Goal: Task Accomplishment & Management: Manage account settings

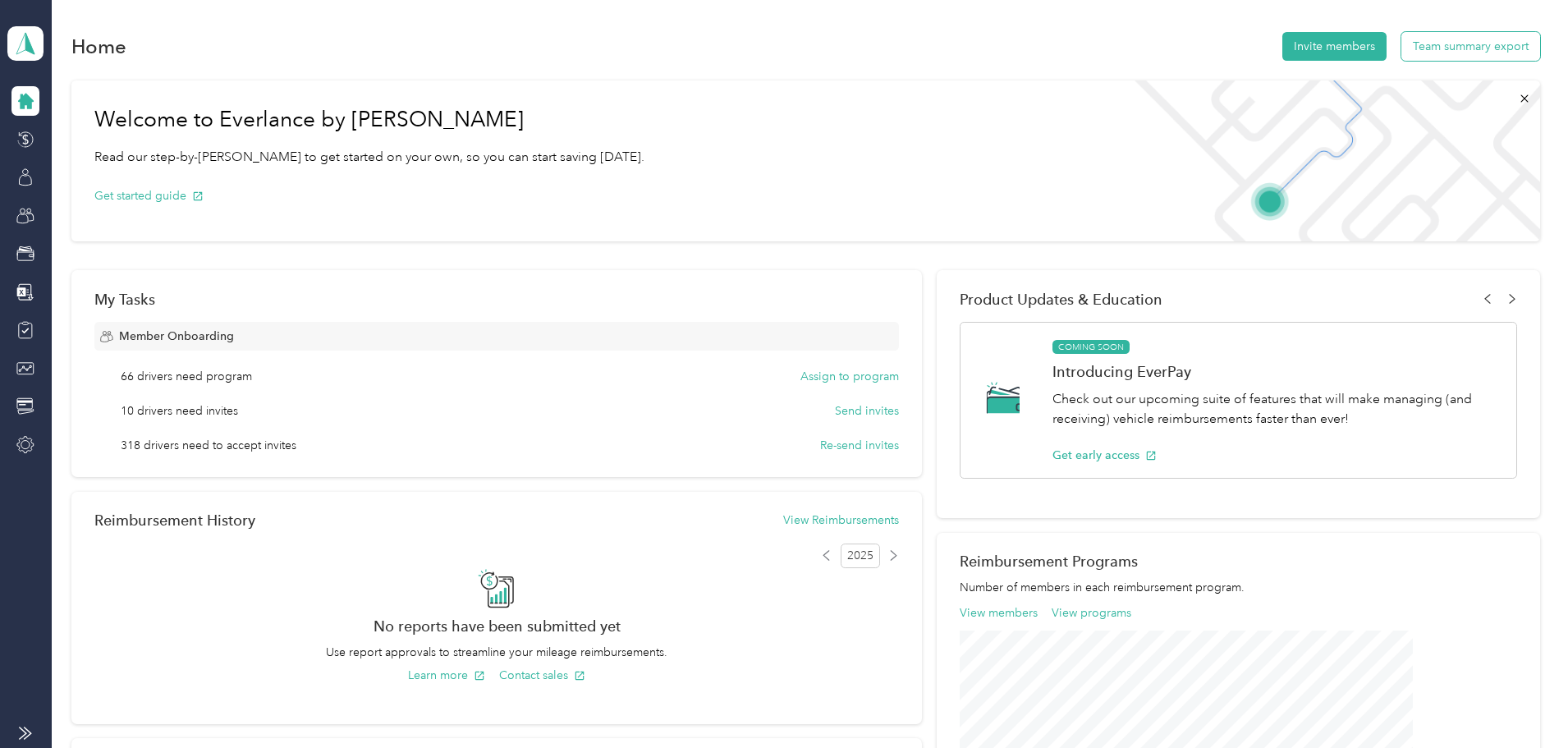
click at [1401, 53] on button "Team summary export" at bounding box center [1471, 46] width 139 height 29
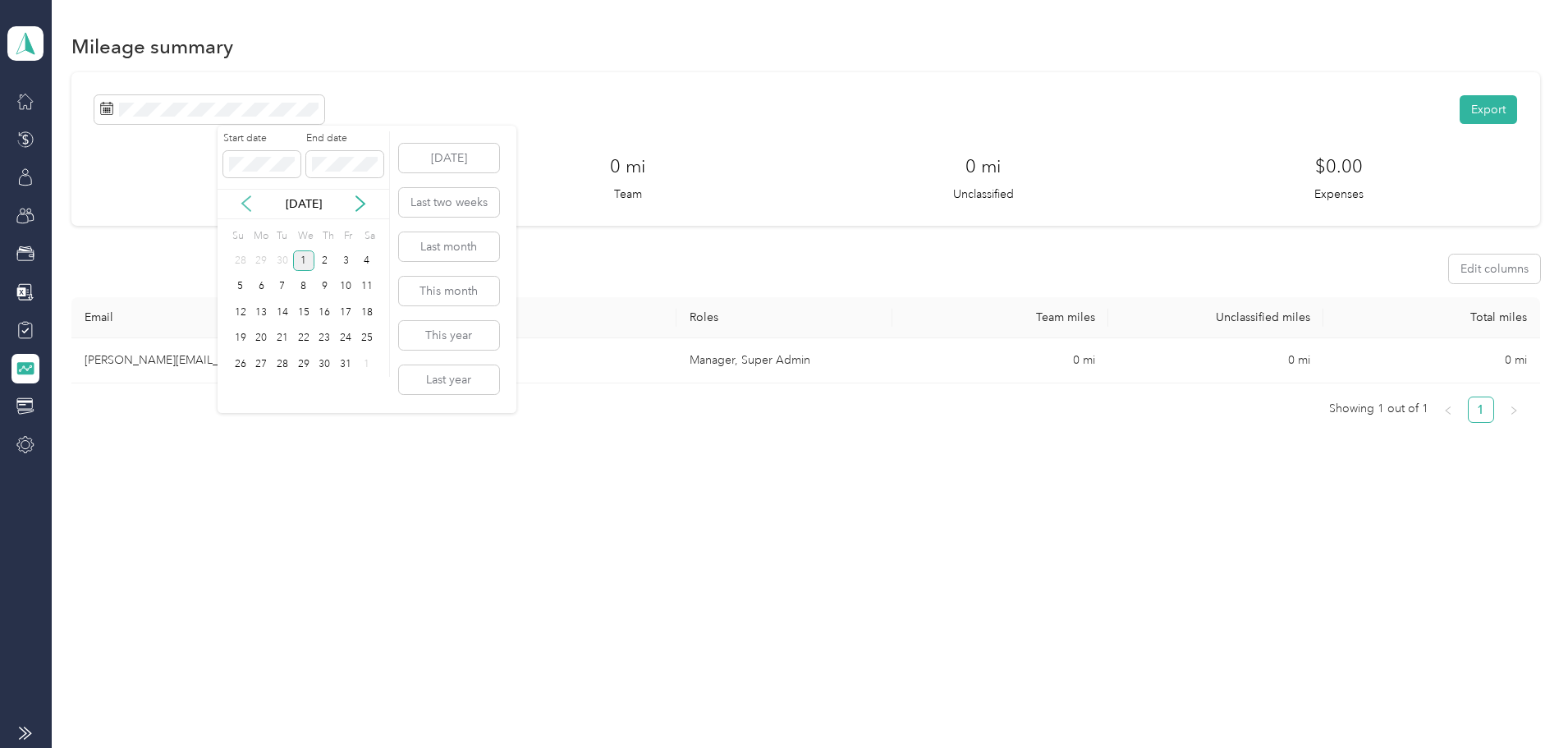
click at [251, 207] on icon at bounding box center [246, 203] width 16 height 16
click at [262, 261] on div "1" at bounding box center [261, 260] width 21 height 20
click at [287, 356] on div "30" at bounding box center [282, 363] width 21 height 20
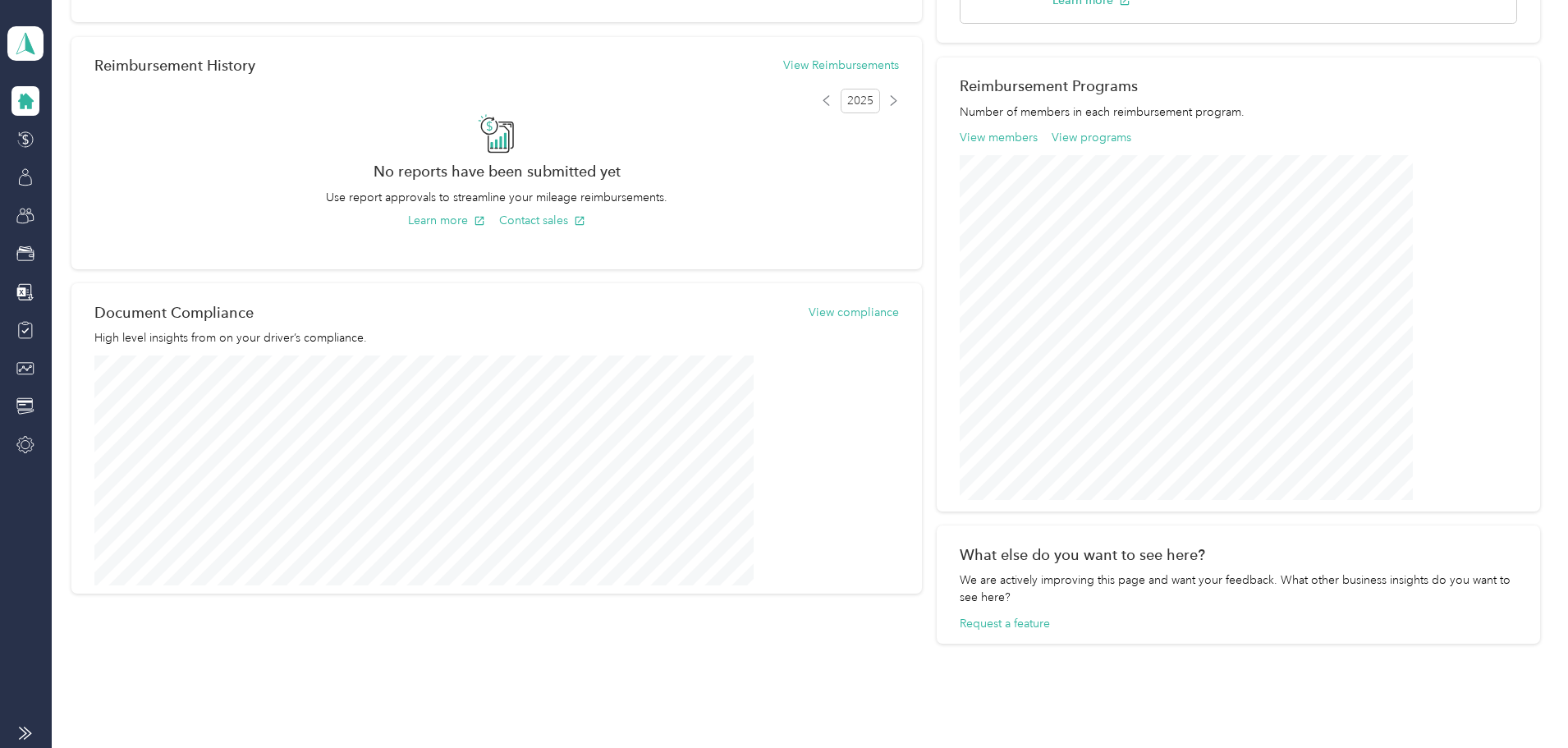
scroll to position [520, 0]
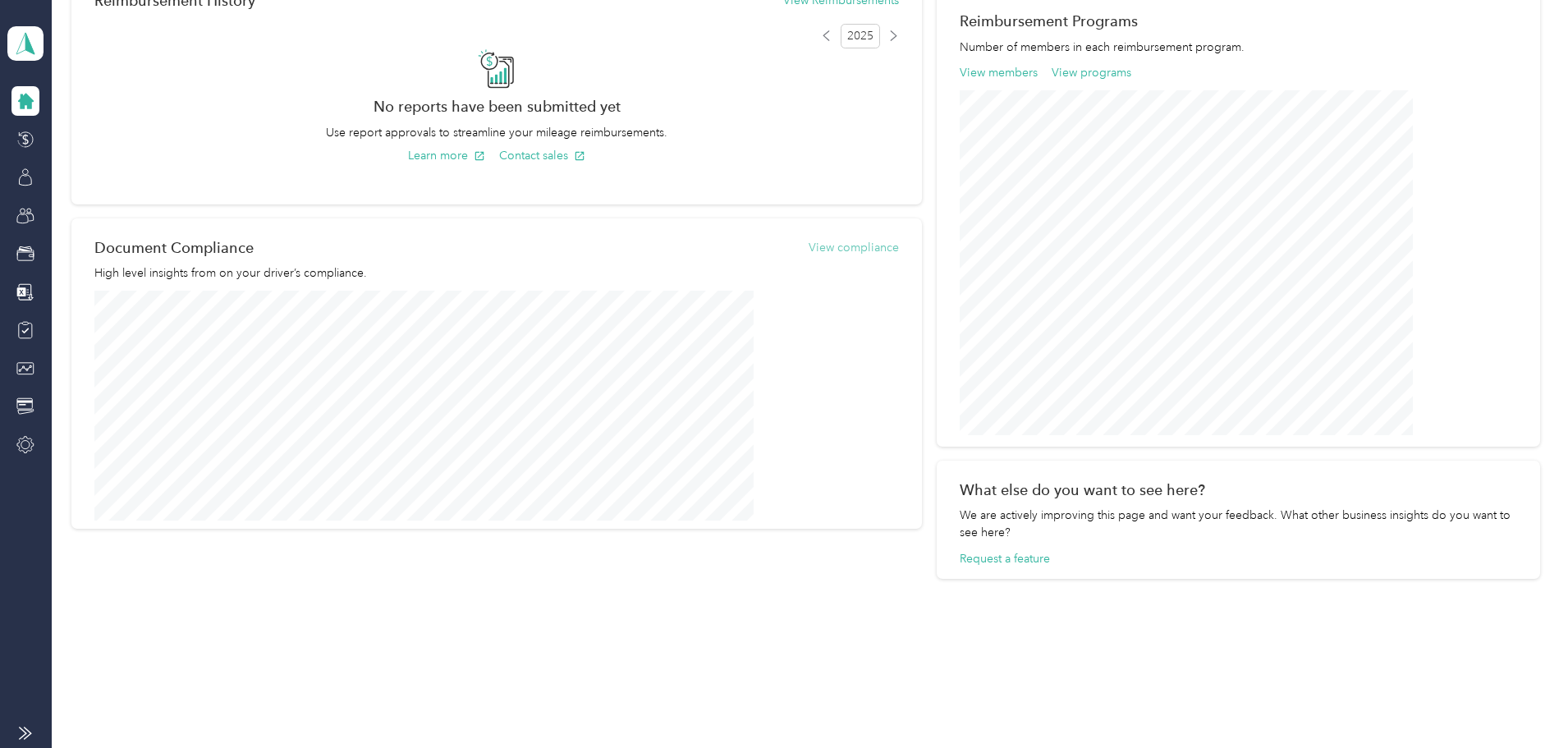
click at [866, 251] on button "View compliance" at bounding box center [854, 248] width 91 height 17
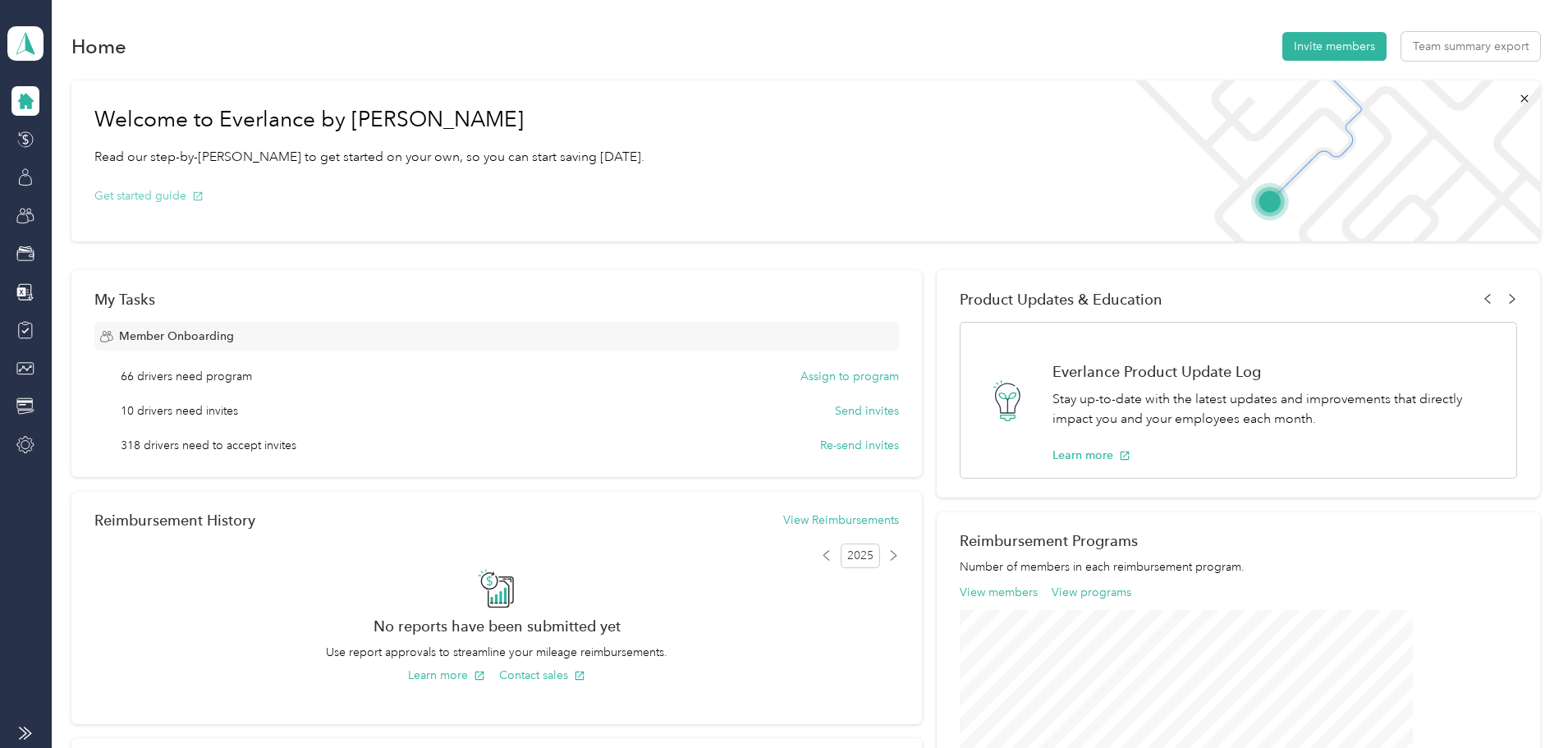
click at [203, 202] on button "Get started guide" at bounding box center [148, 196] width 109 height 17
click at [845, 379] on button "Assign to program" at bounding box center [850, 377] width 98 height 17
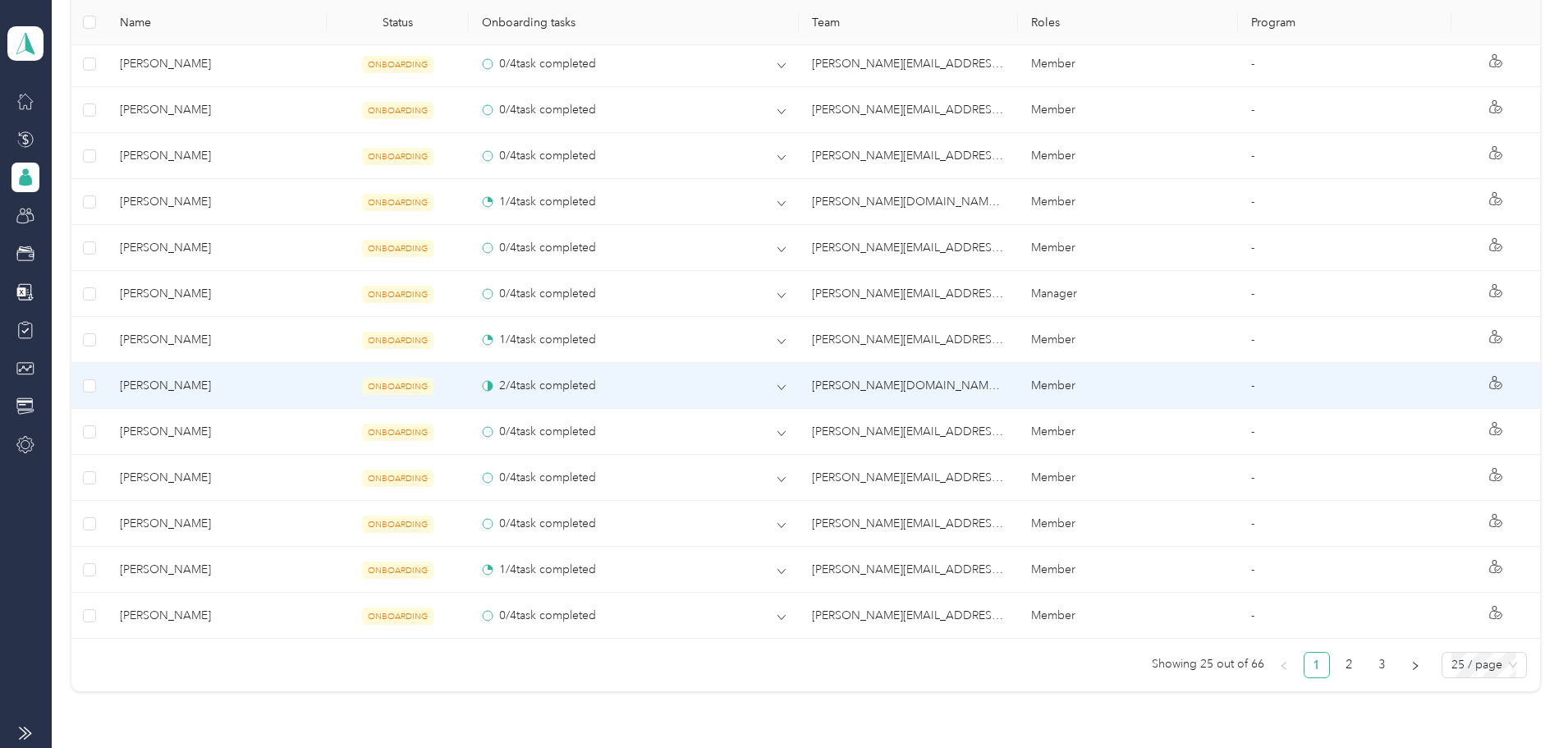
scroll to position [1252, 0]
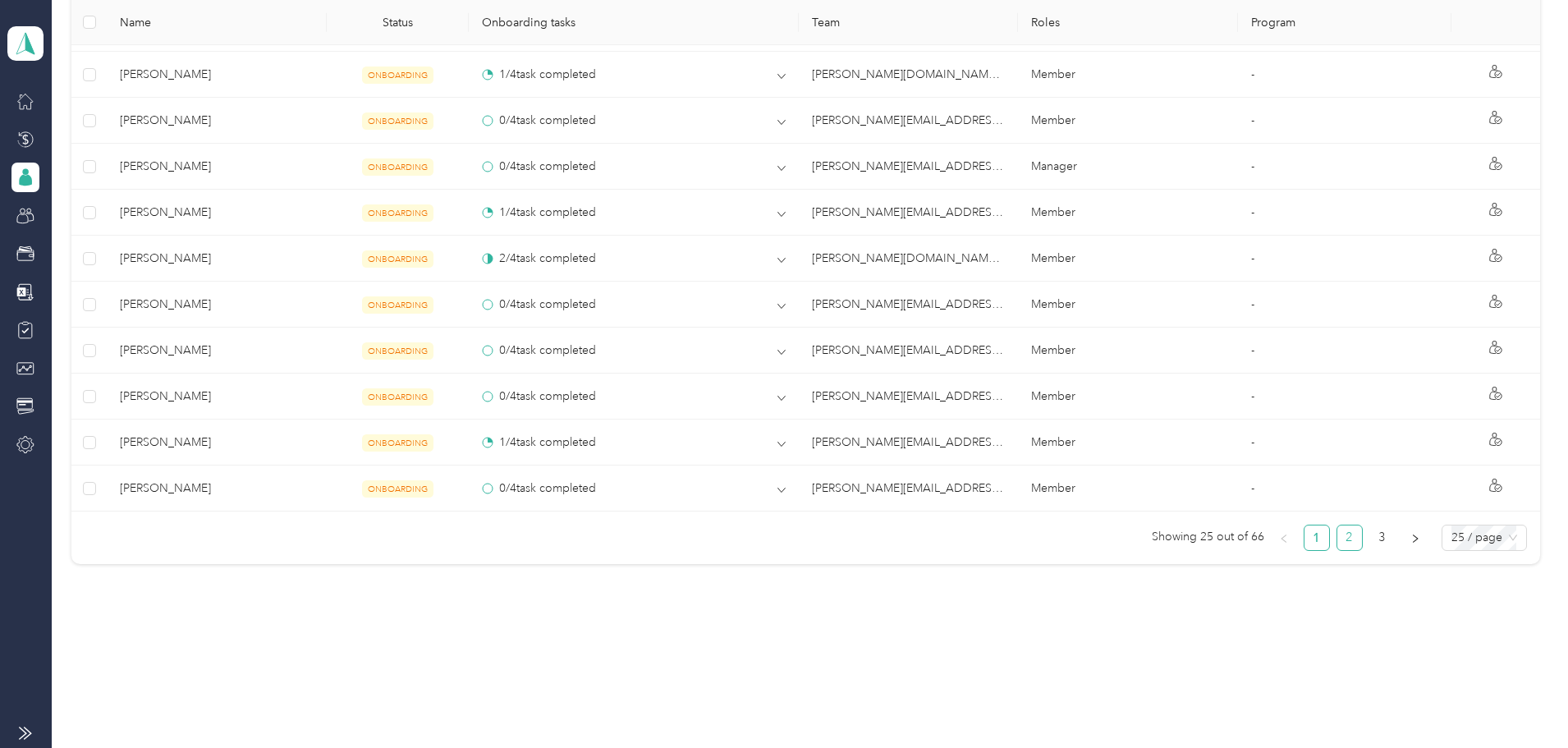
click at [1338, 544] on link "2" at bounding box center [1350, 538] width 25 height 25
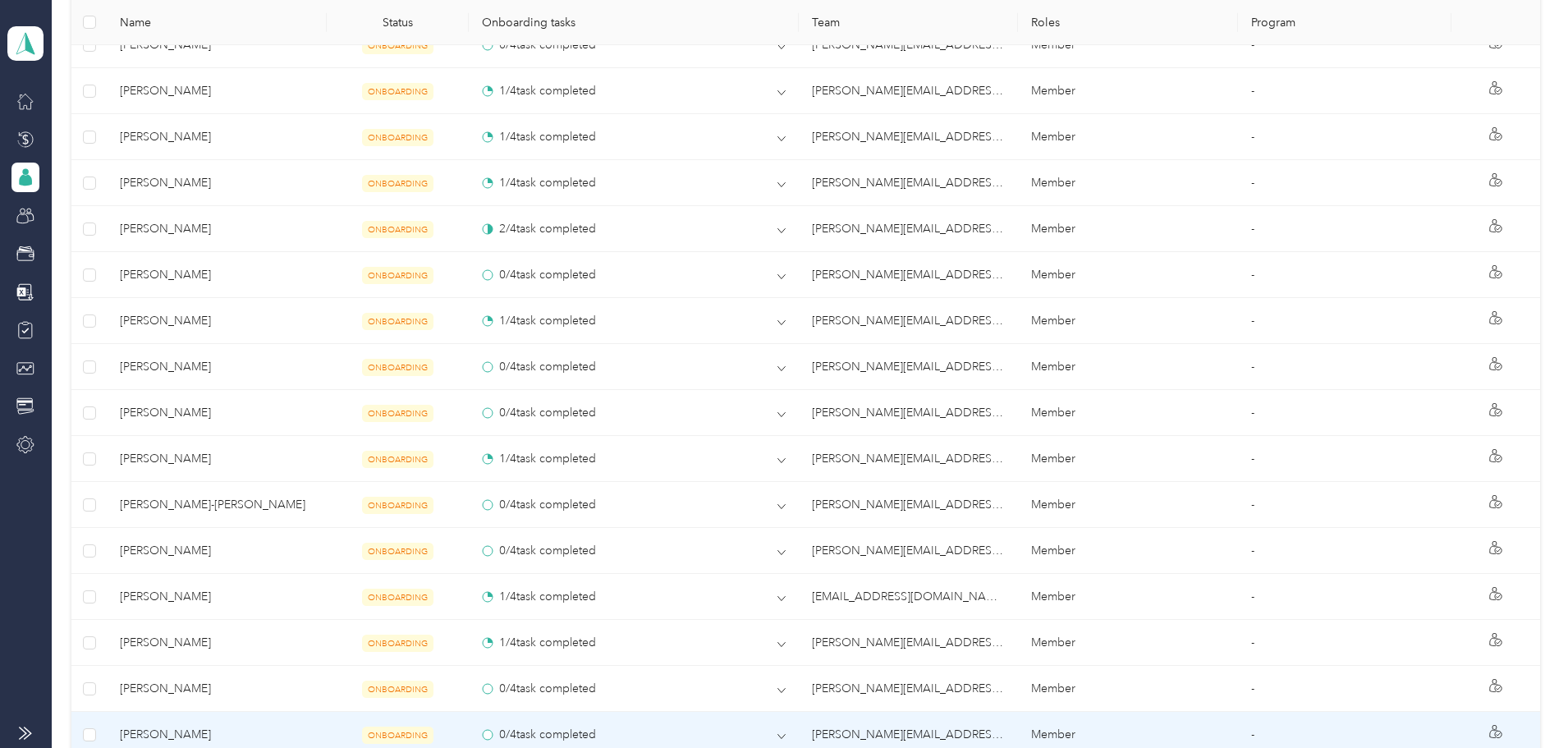
scroll to position [1252, 0]
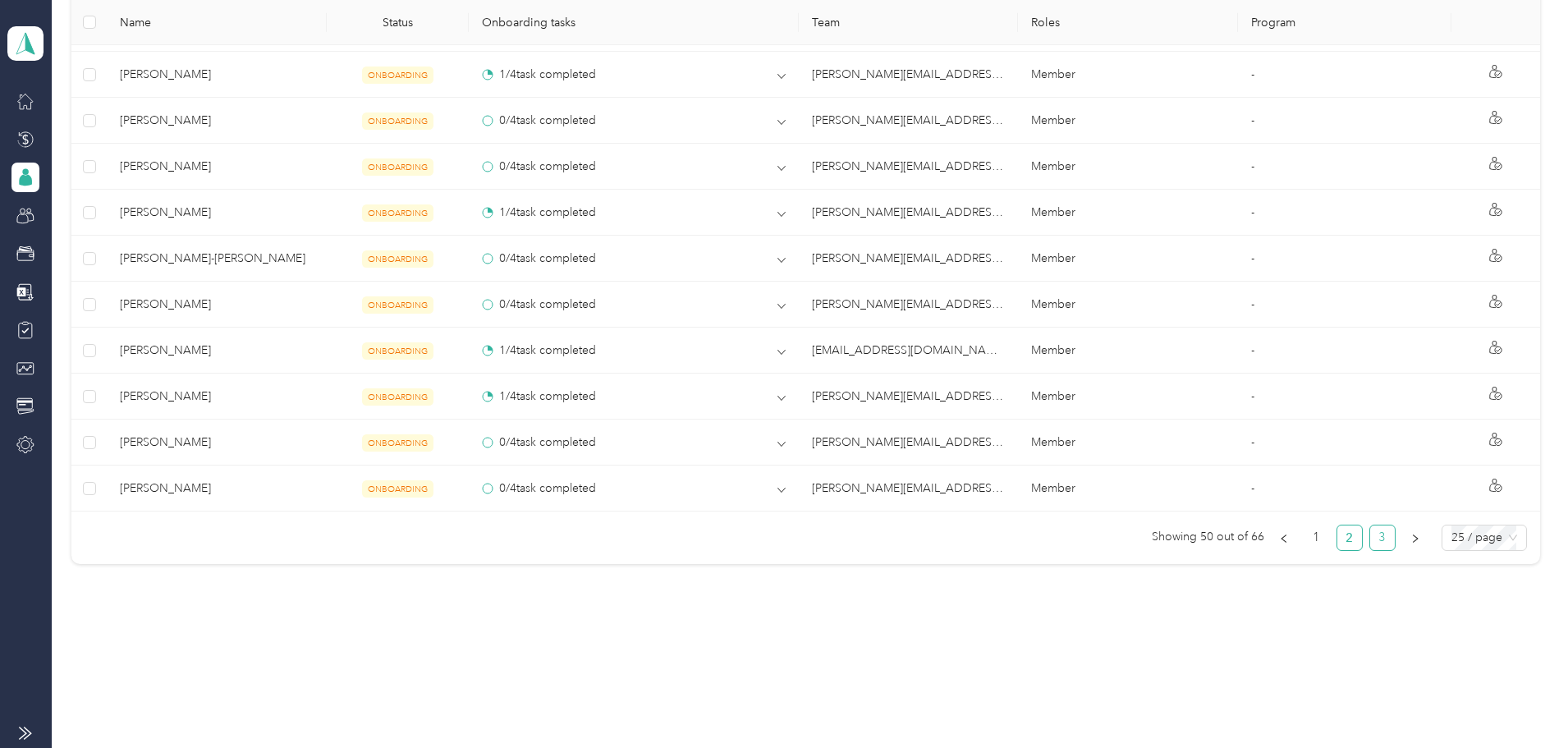
click at [1370, 543] on link "3" at bounding box center [1383, 538] width 25 height 25
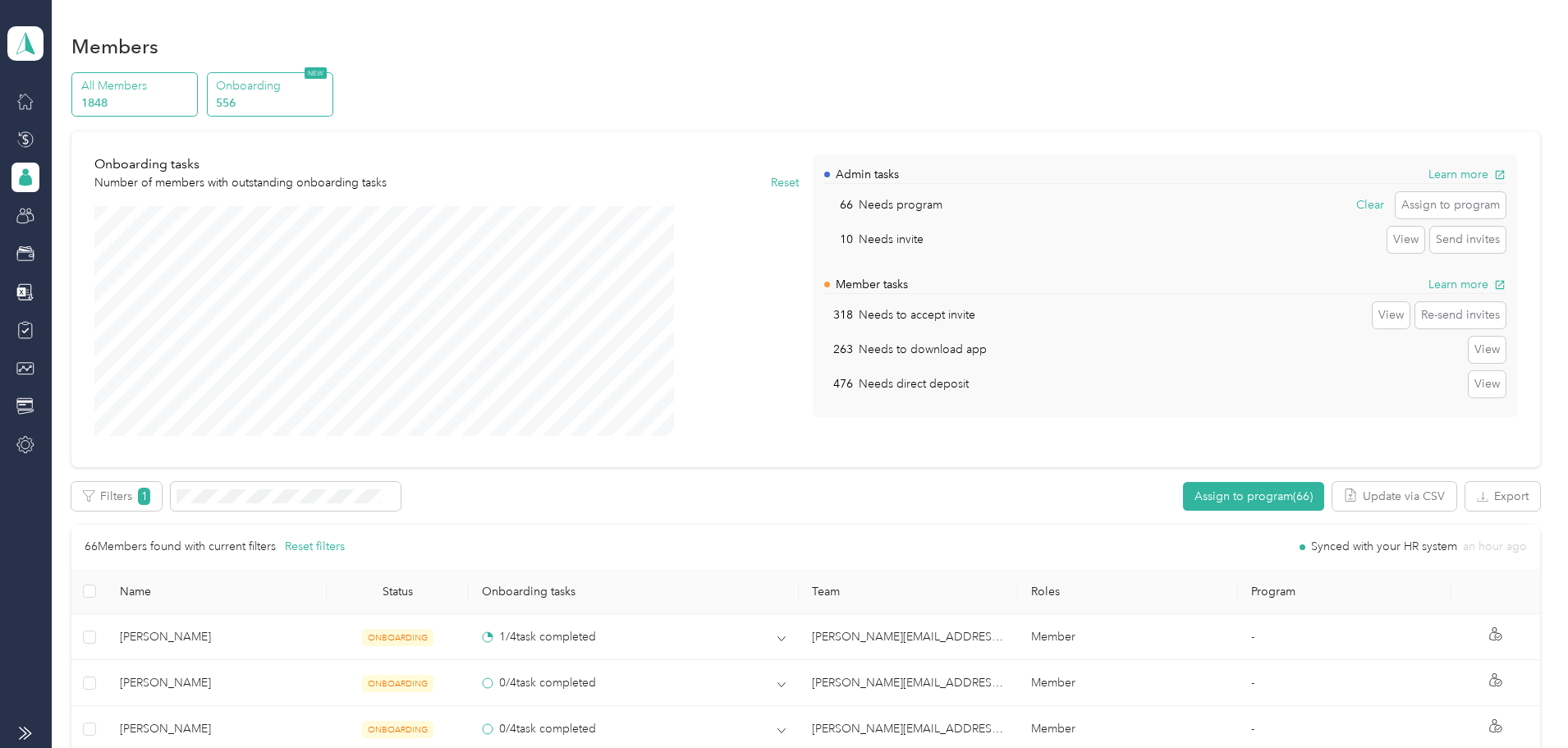
click at [193, 88] on p "All Members" at bounding box center [137, 86] width 112 height 17
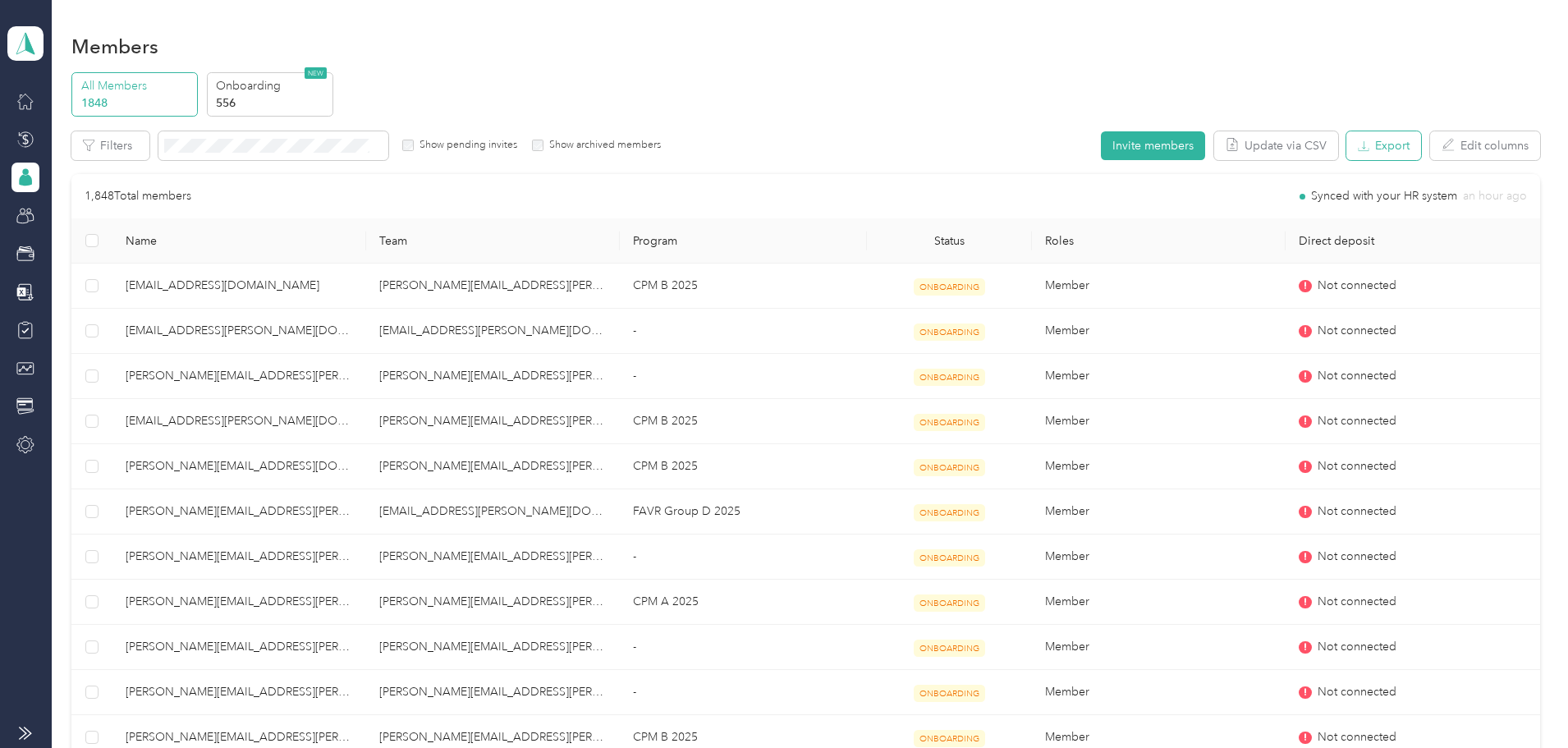
click at [1346, 152] on button "Export" at bounding box center [1384, 146] width 75 height 29
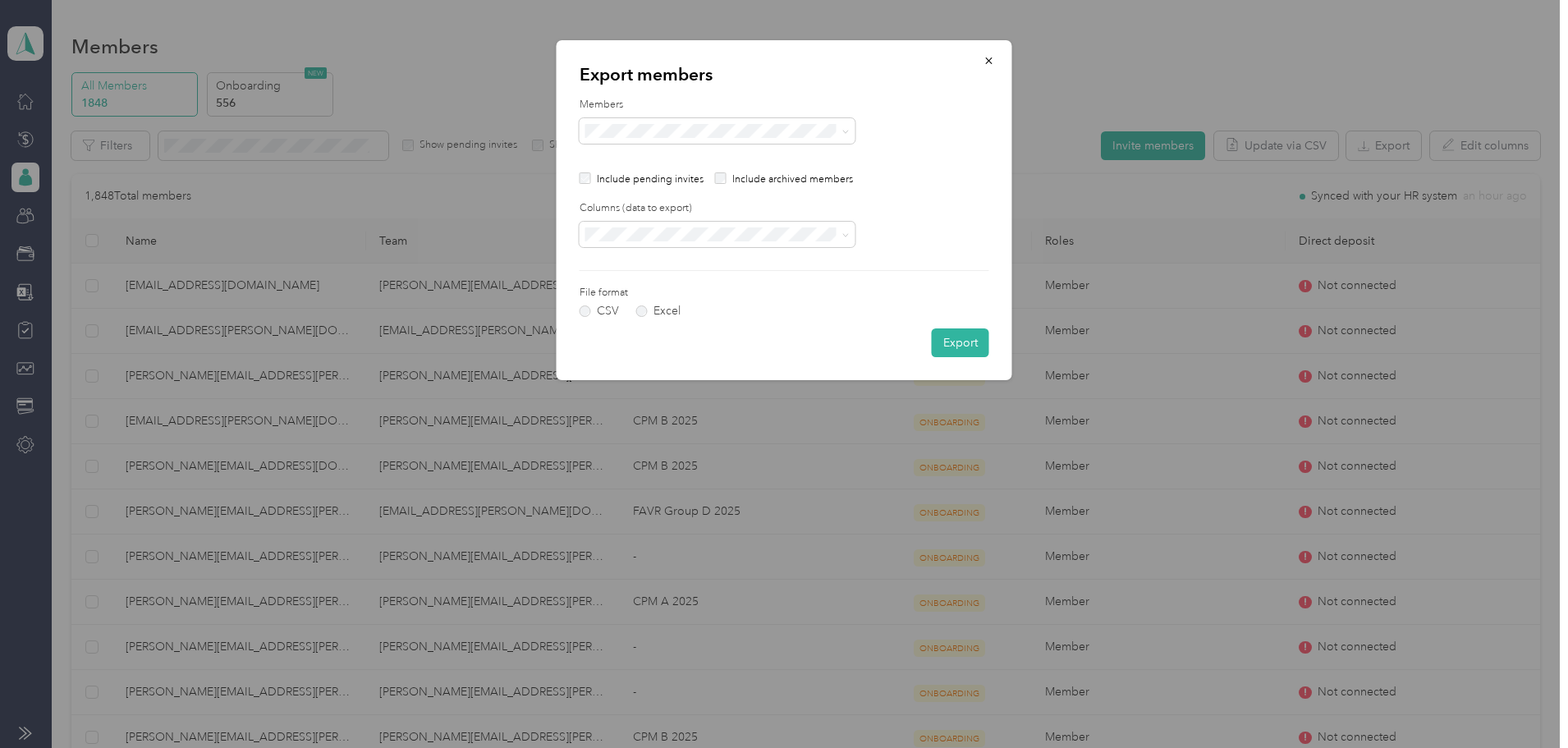
click at [637, 318] on form "Members Include pending invites Include archived members Columns (data to expor…" at bounding box center [784, 227] width 410 height 259
click at [639, 315] on label "Excel" at bounding box center [658, 311] width 44 height 12
click at [965, 336] on button "Export" at bounding box center [961, 343] width 58 height 29
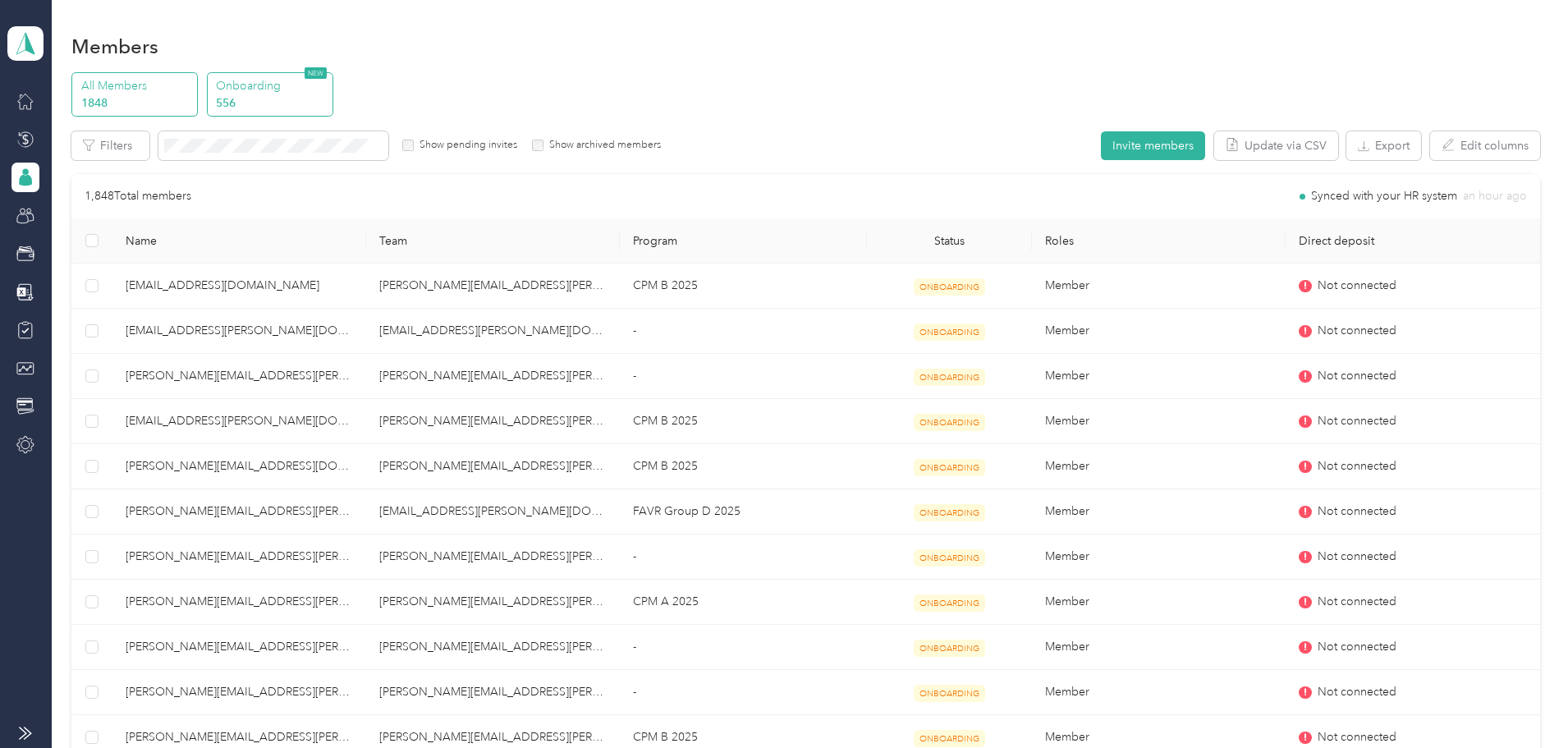
click at [333, 75] on div "Onboarding 556 NEW" at bounding box center [270, 94] width 126 height 45
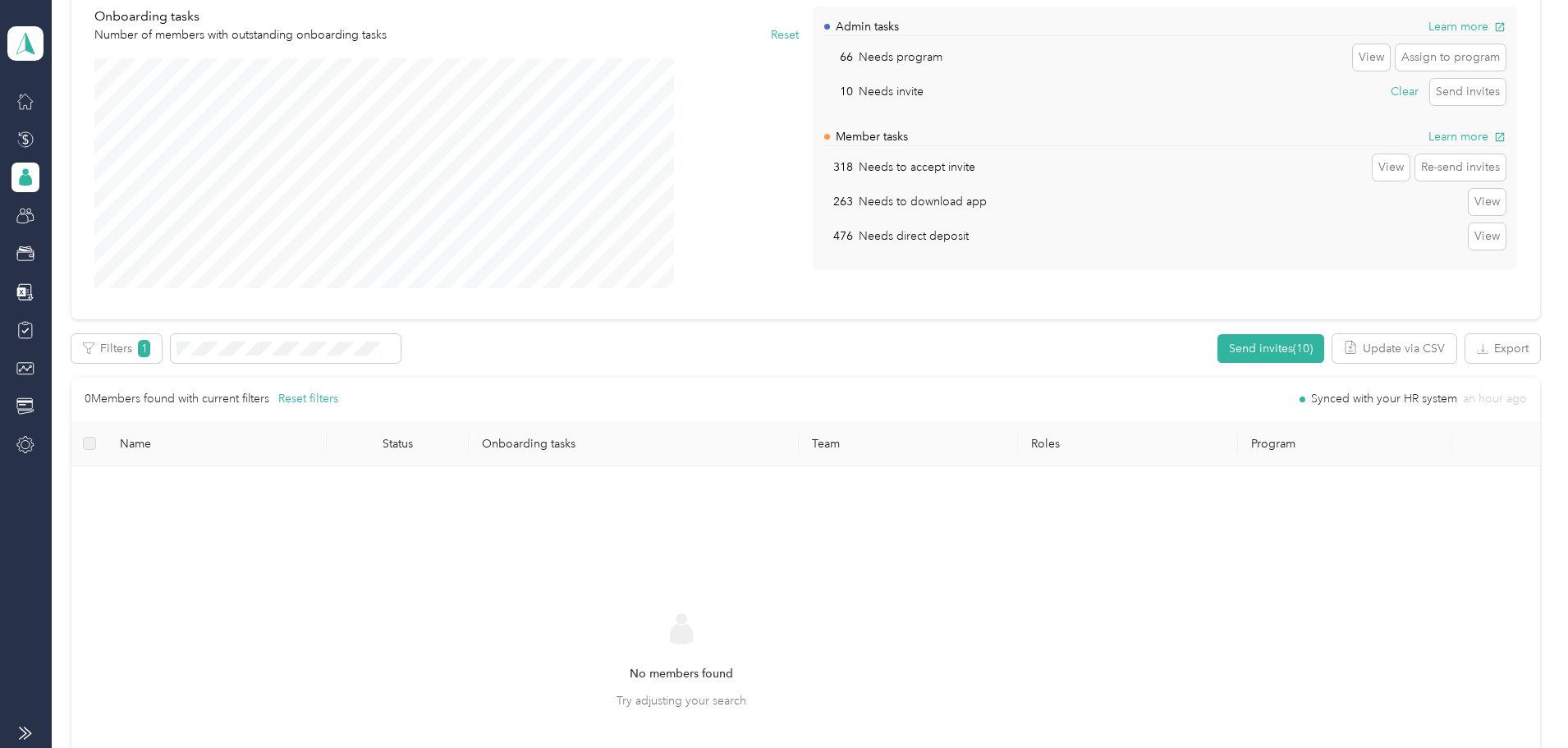
scroll to position [164, 0]
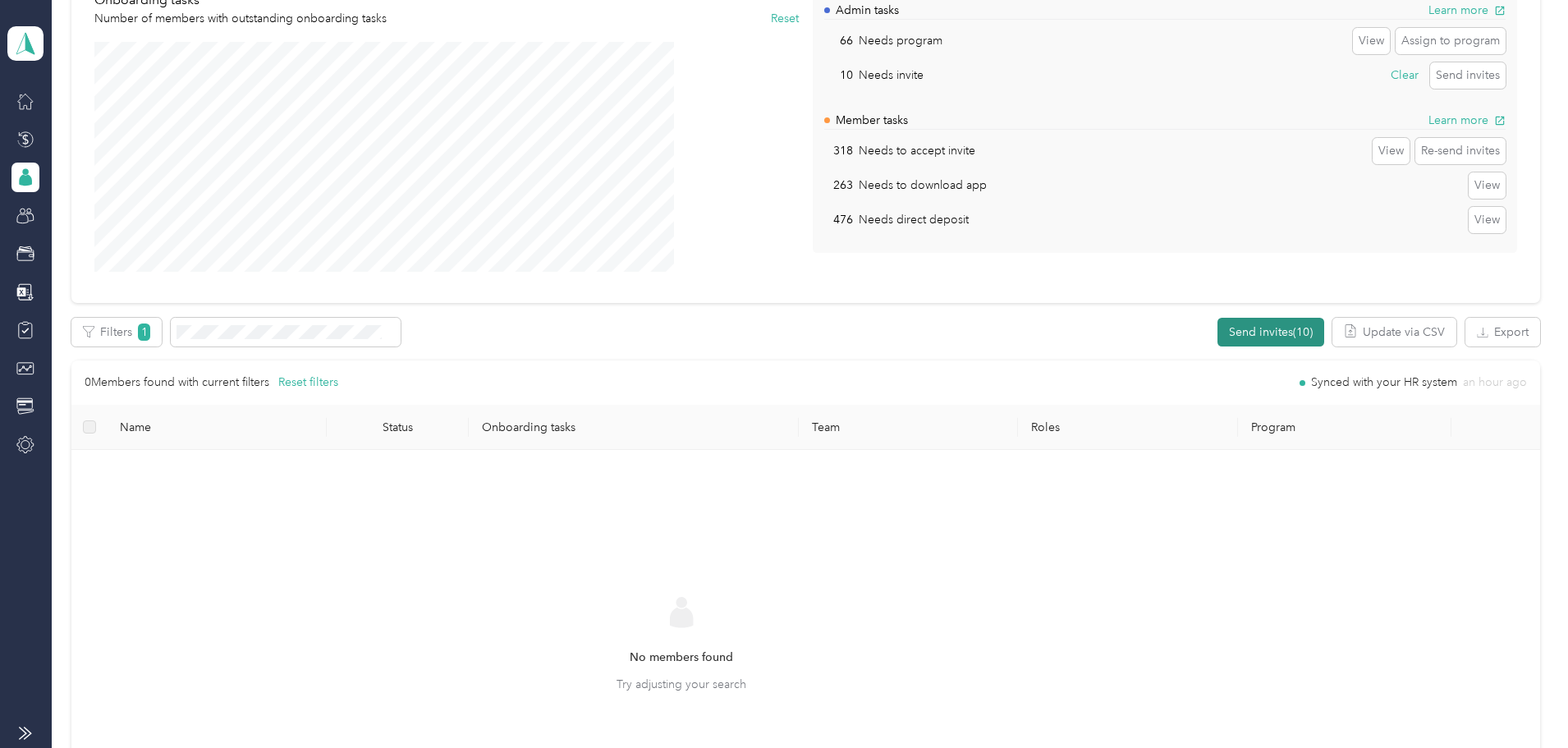
click at [1217, 326] on button "Send invites (10)" at bounding box center [1270, 333] width 107 height 29
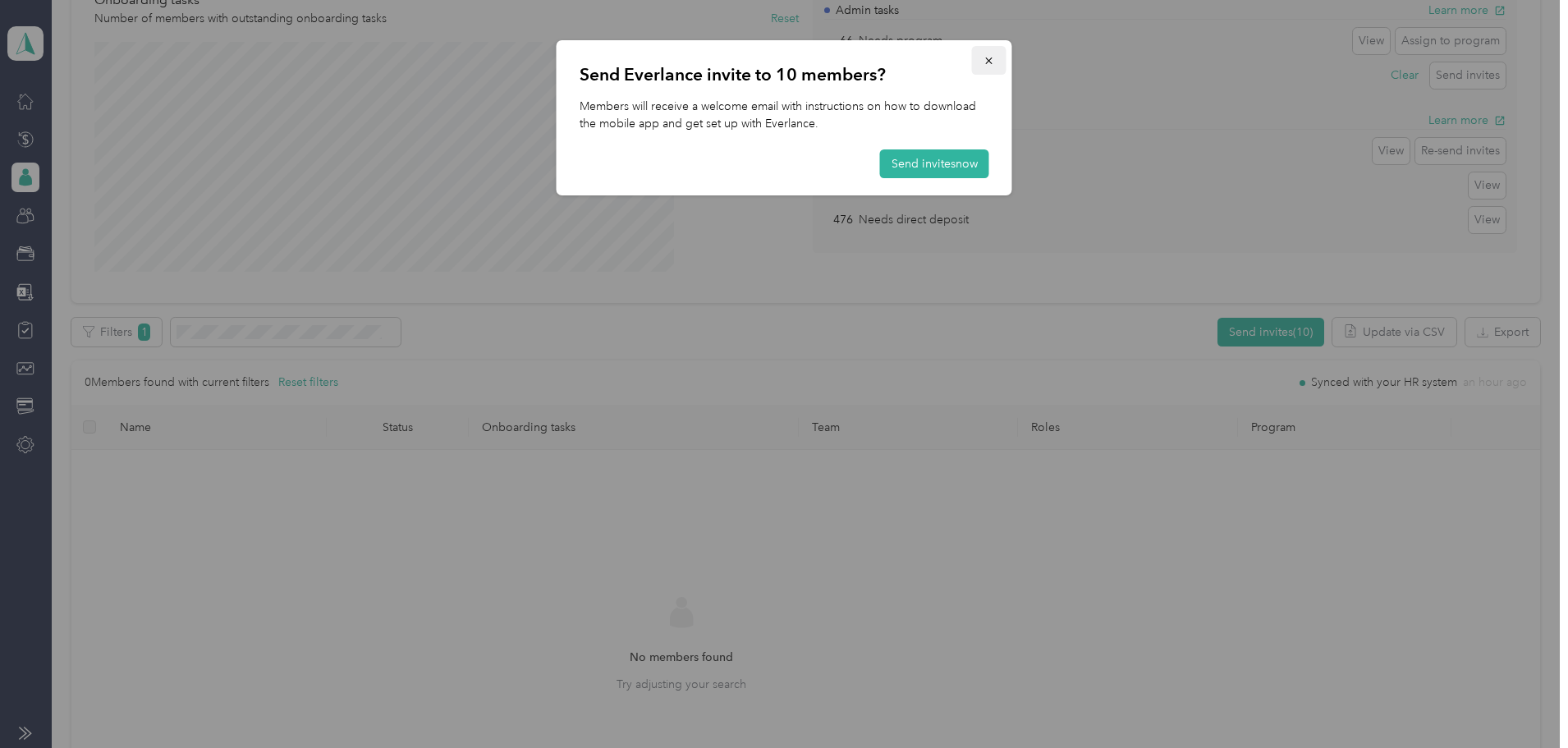
click at [989, 58] on icon "button" at bounding box center [989, 61] width 12 height 12
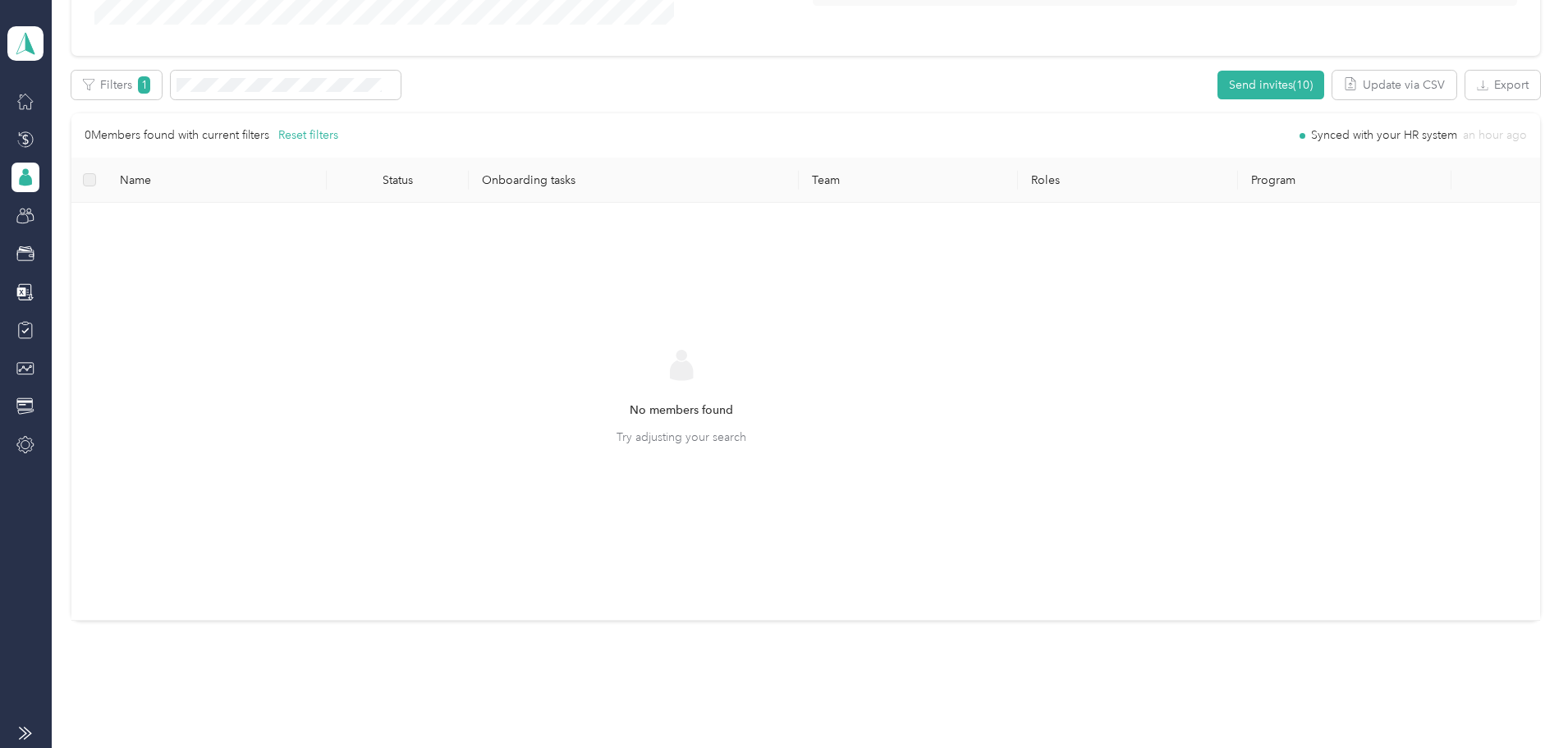
scroll to position [140, 0]
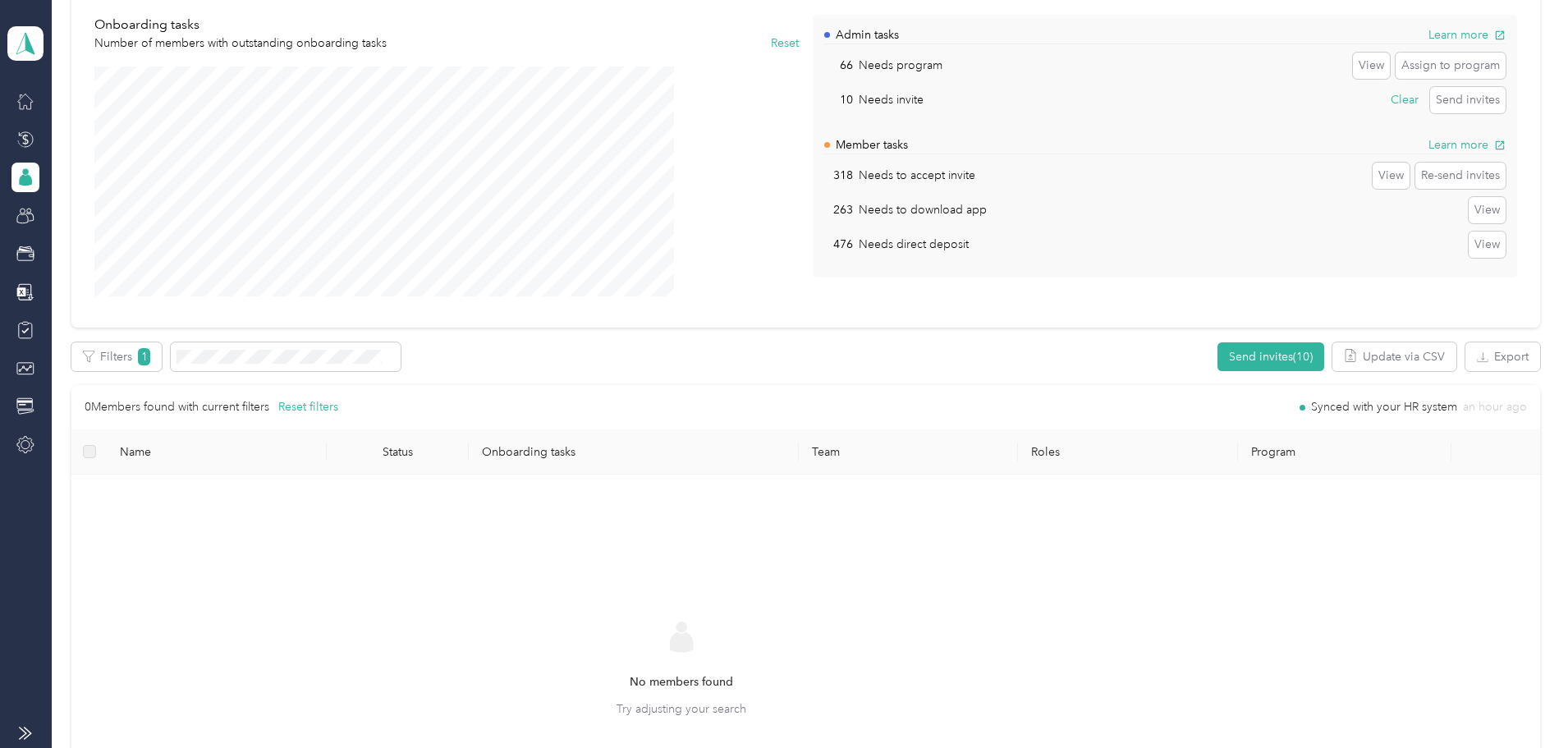
click at [850, 102] on p "10" at bounding box center [838, 100] width 29 height 17
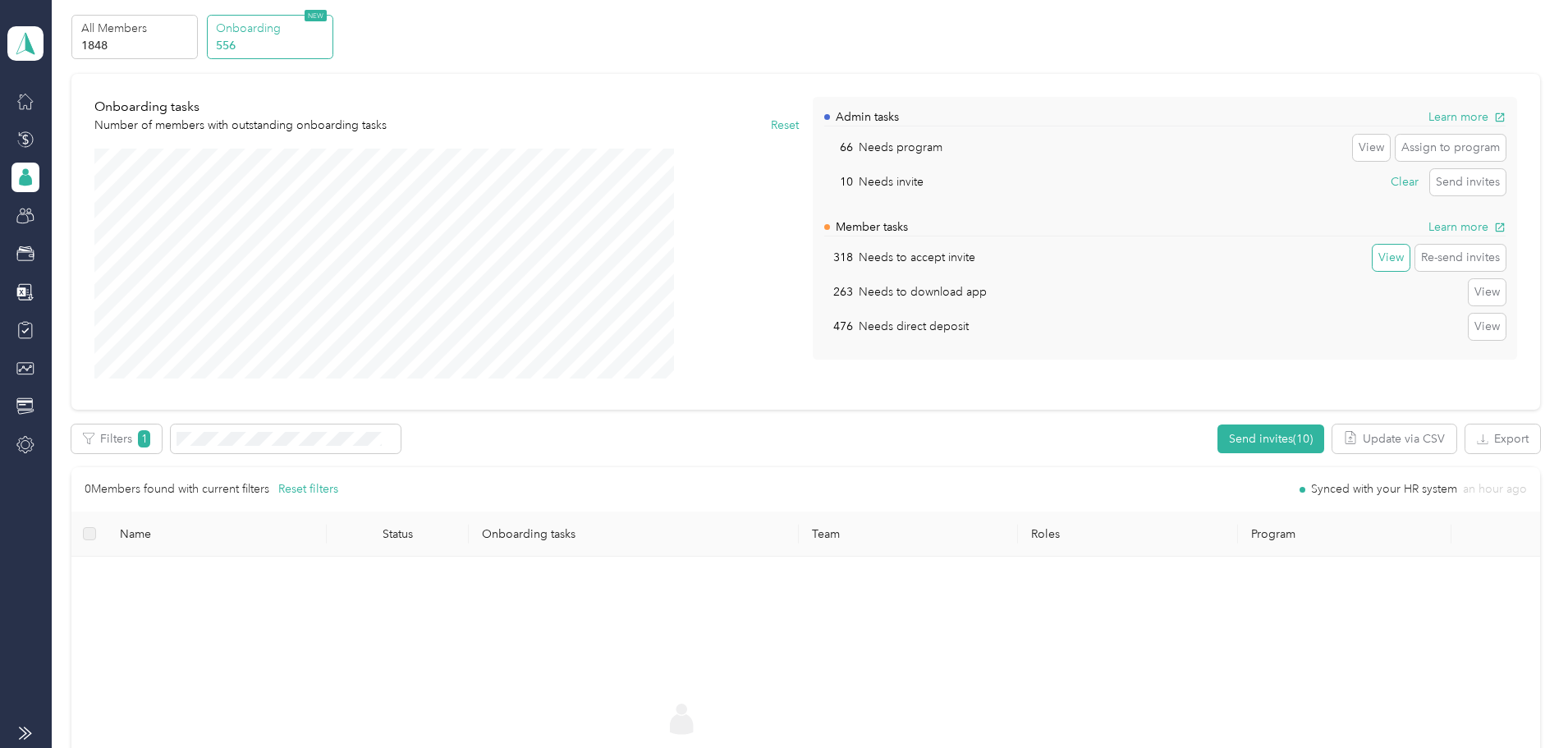
click at [1372, 263] on button "View" at bounding box center [1391, 257] width 37 height 26
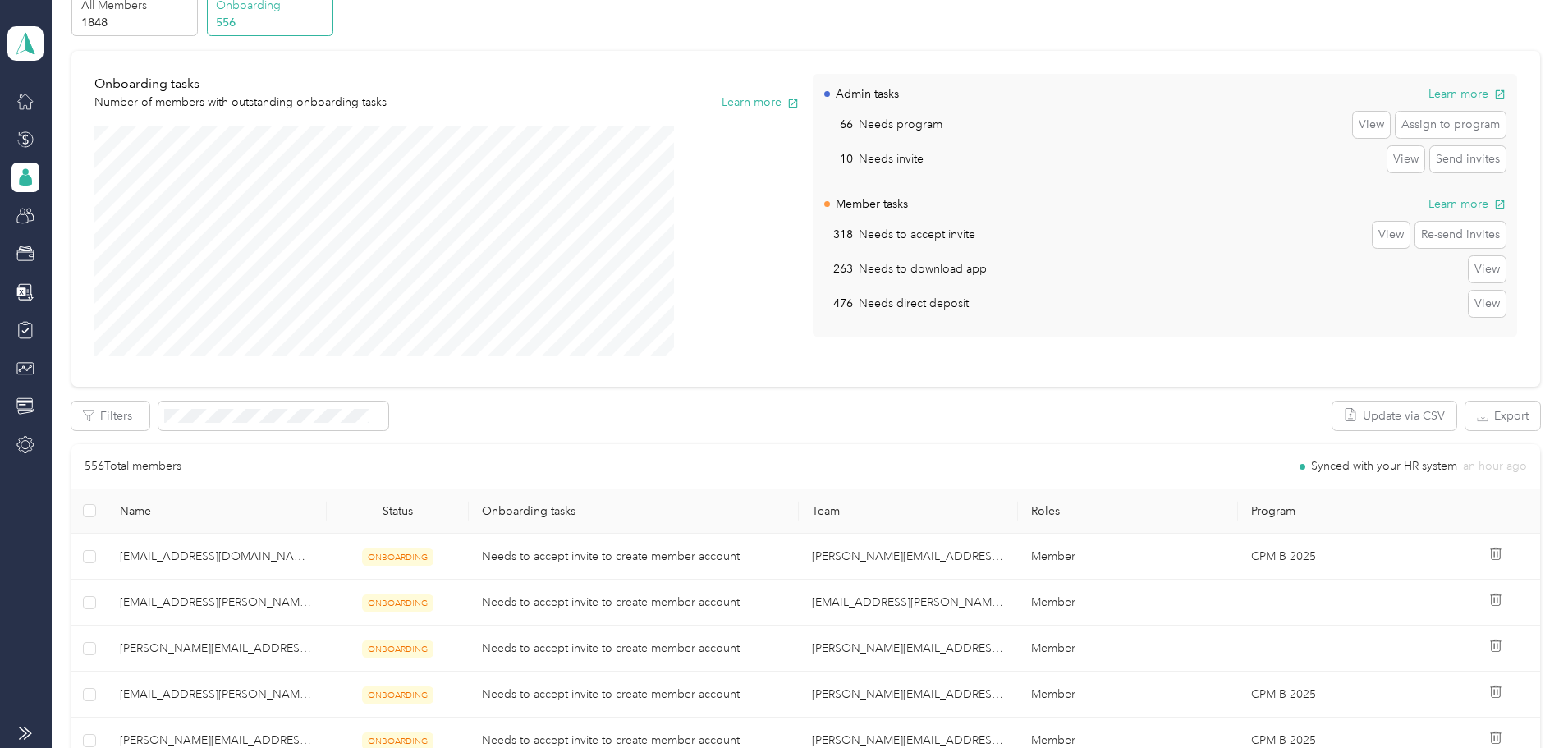
scroll to position [329, 0]
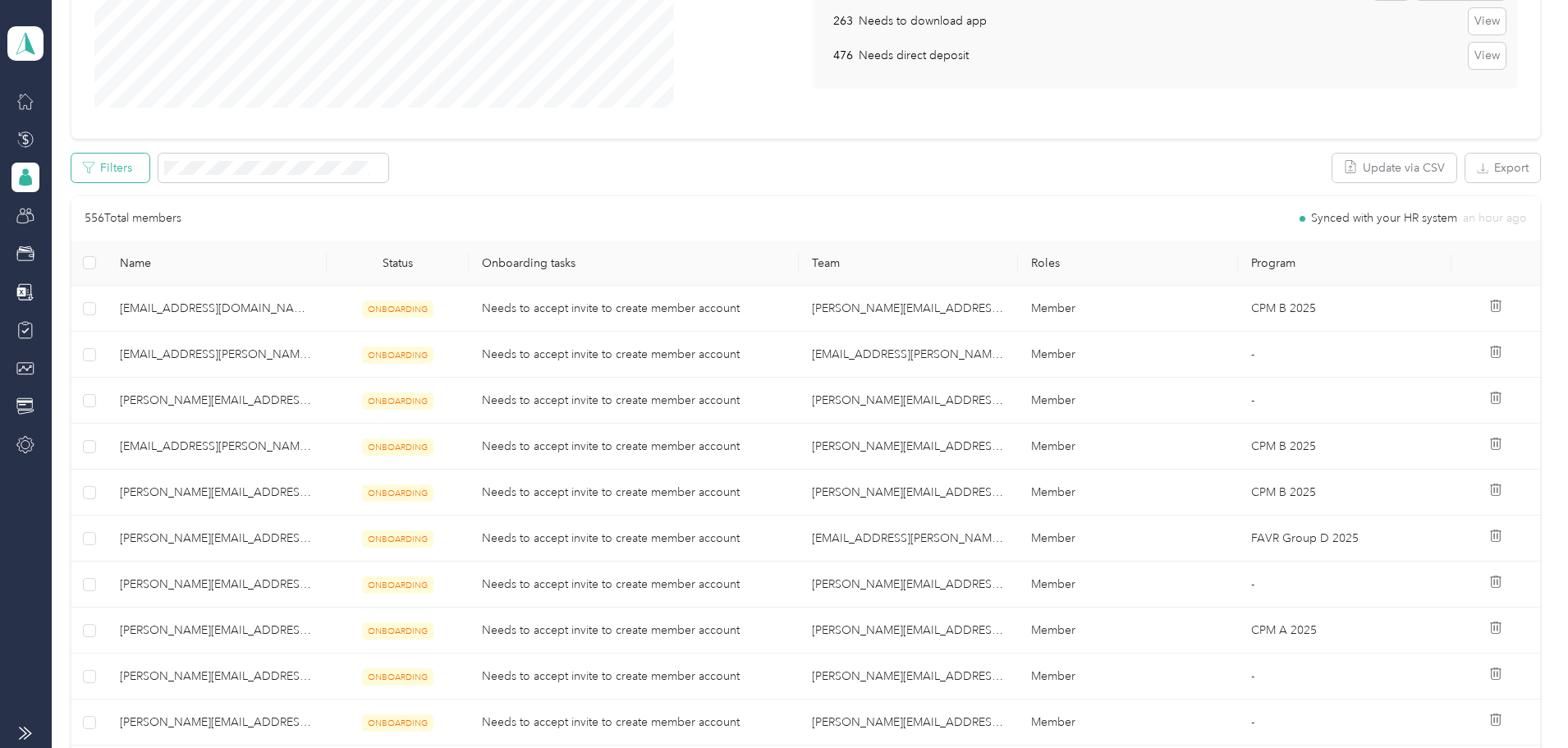
click at [149, 155] on button "Filters" at bounding box center [110, 168] width 78 height 29
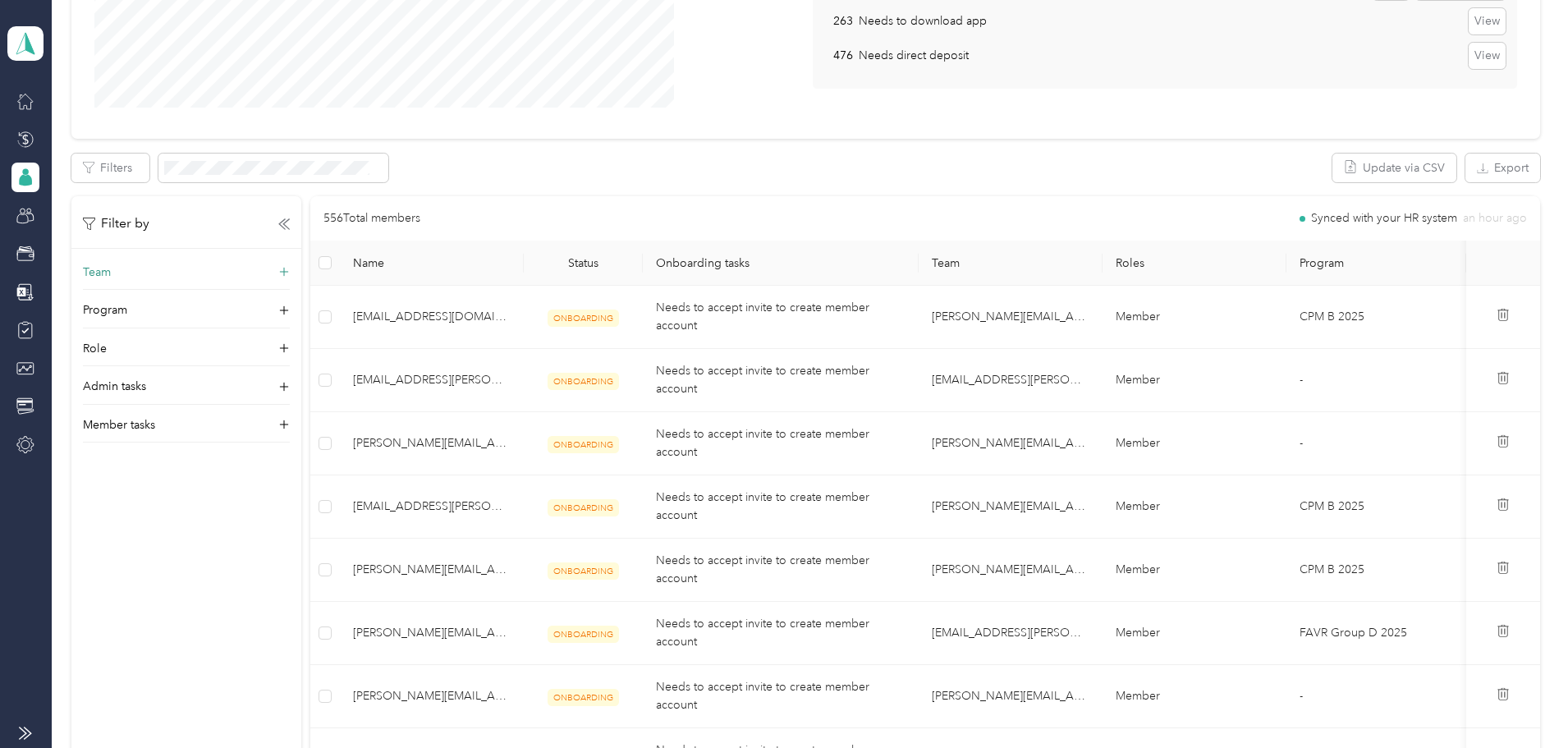
click at [290, 264] on div "Team" at bounding box center [186, 276] width 207 height 26
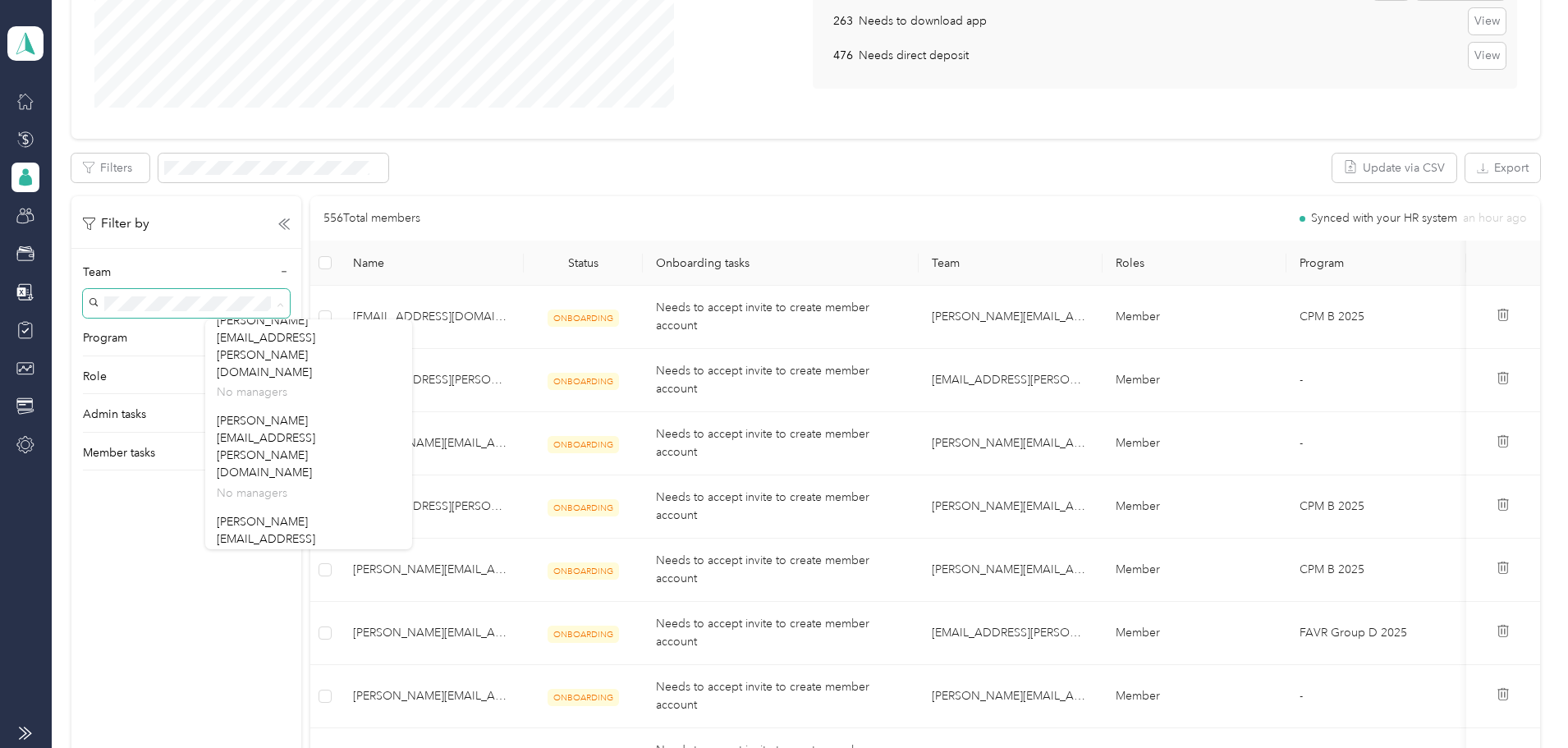
scroll to position [739, 0]
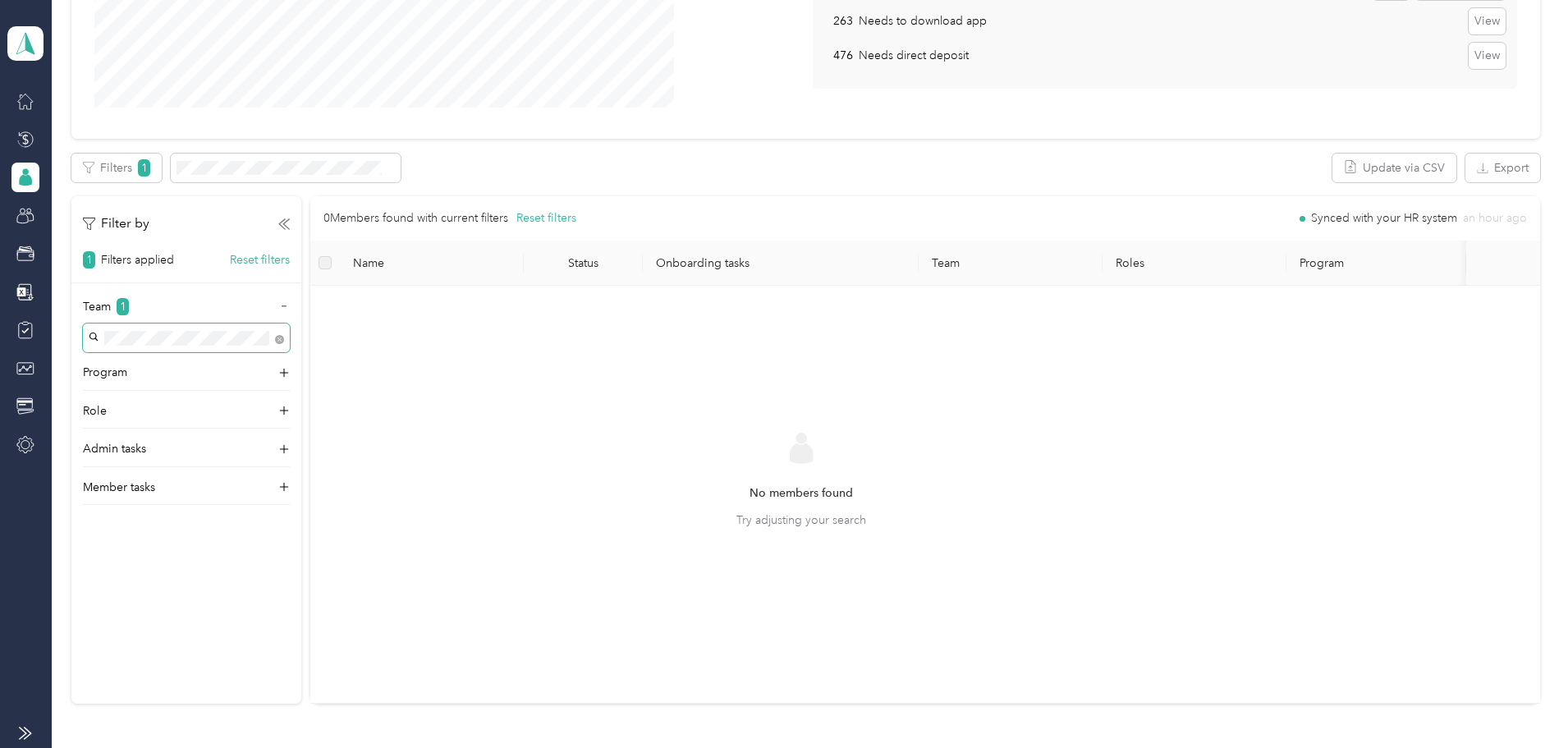
click at [284, 335] on span at bounding box center [276, 338] width 14 height 17
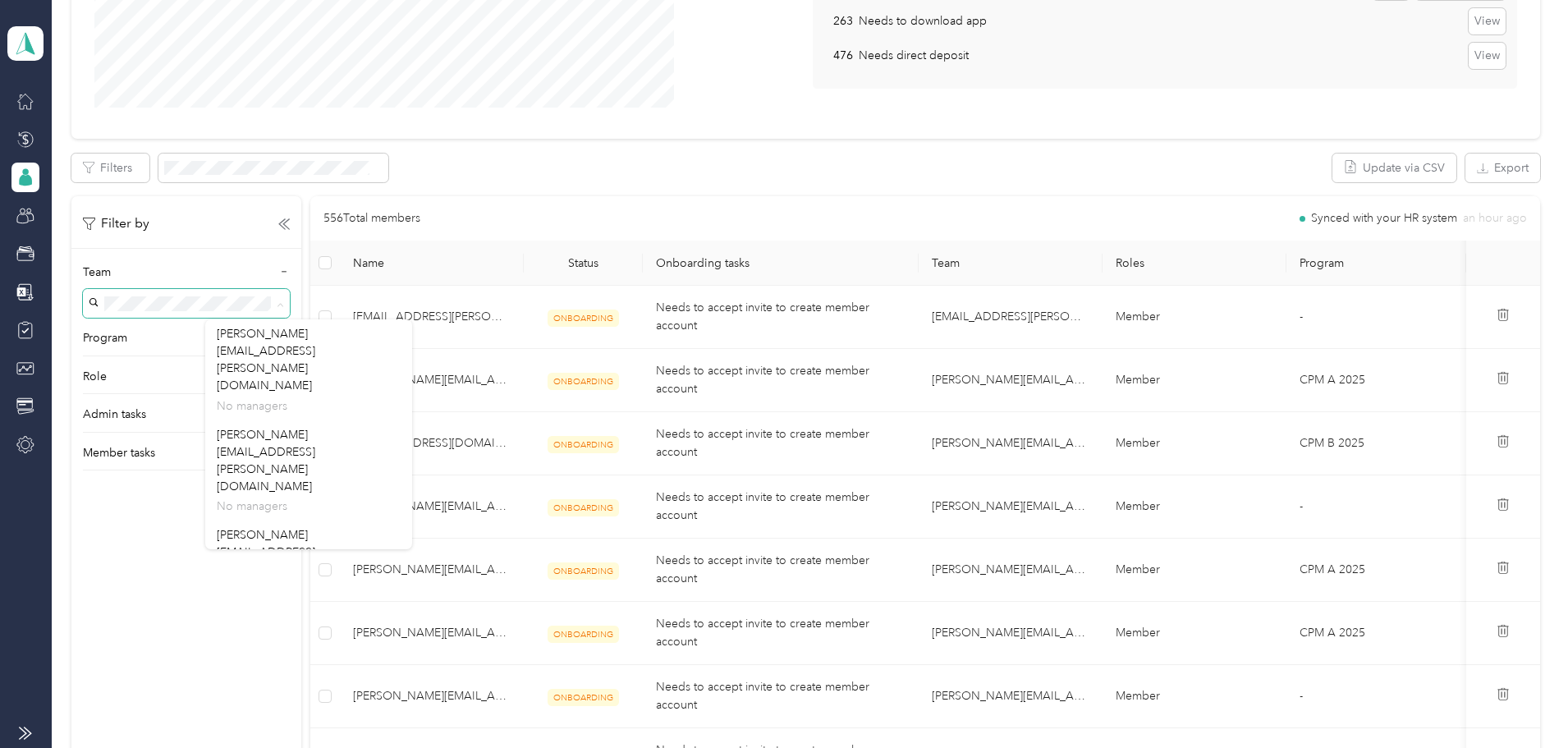
click at [290, 314] on span at bounding box center [186, 304] width 207 height 29
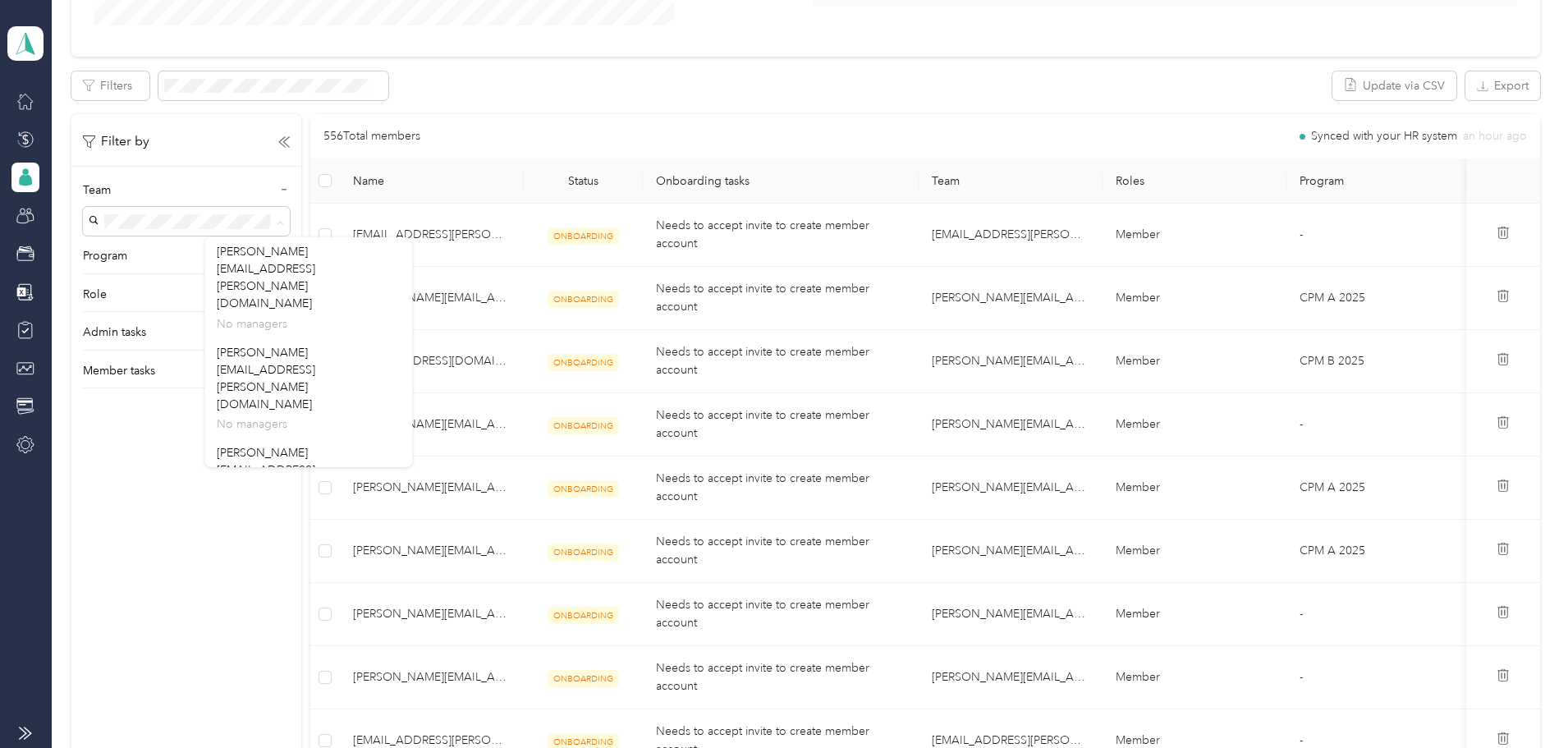
click at [290, 142] on div "Filter by" at bounding box center [186, 141] width 207 height 20
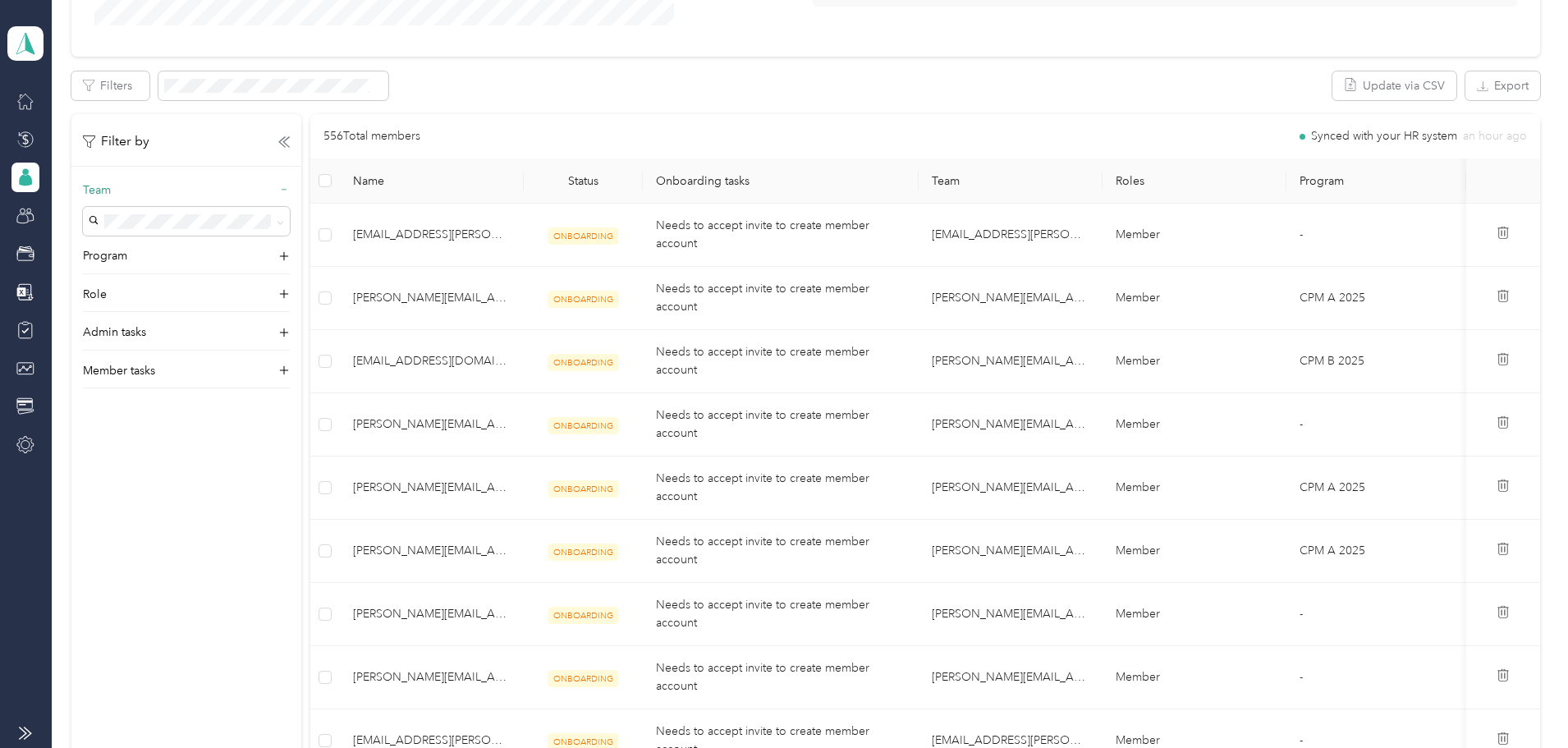
click at [290, 186] on icon at bounding box center [284, 190] width 12 height 12
click at [292, 262] on icon at bounding box center [283, 266] width 16 height 16
click at [213, 408] on div "Member Reviewer Manager Limited Manager Super Admin Account Owner" at bounding box center [186, 358] width 207 height 149
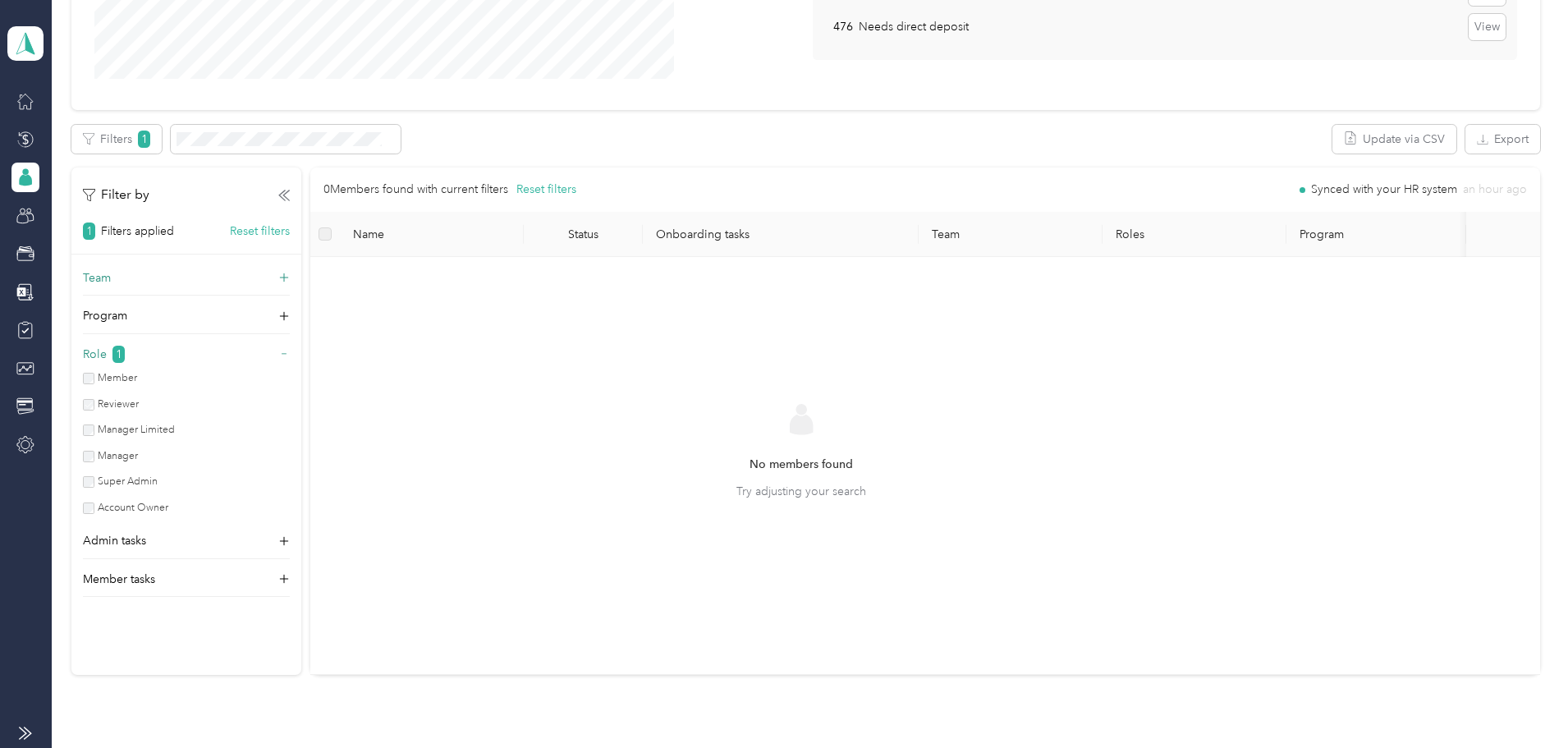
scroll to position [329, 0]
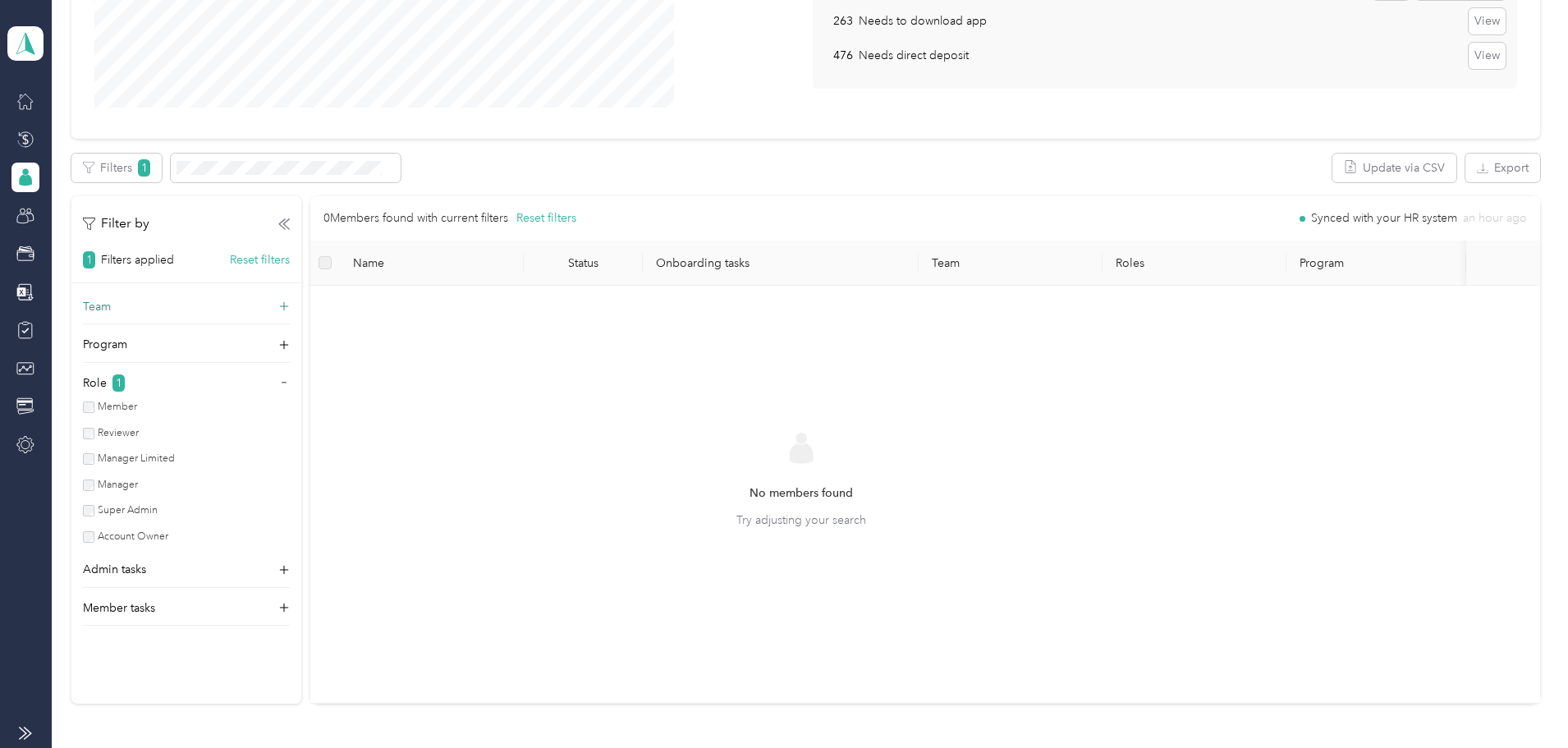
click at [174, 455] on label "Manager Limited" at bounding box center [134, 458] width 80 height 14
click at [220, 424] on div "Member Reviewer Manager Limited Manager Super Admin Account Owner" at bounding box center [186, 474] width 207 height 149
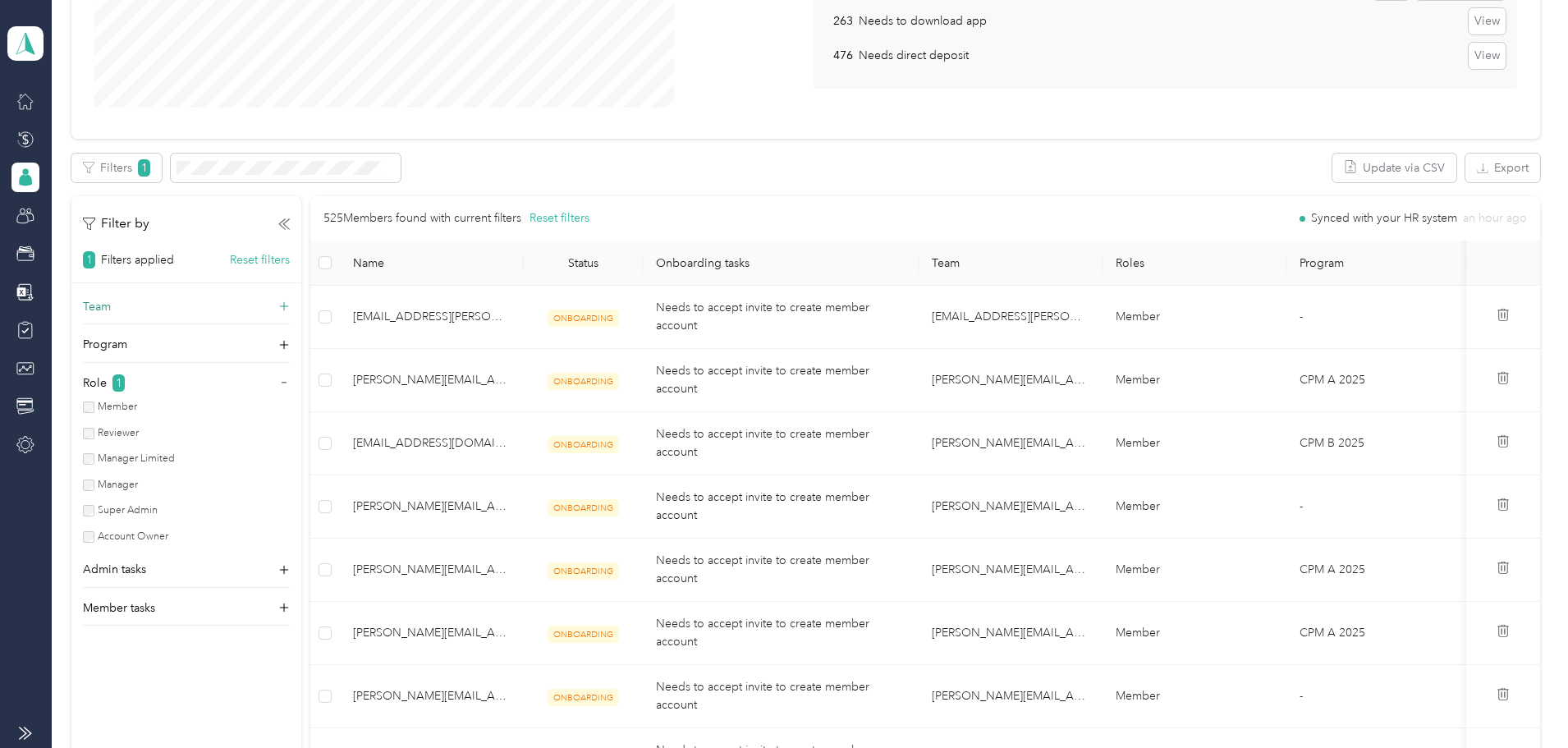
click at [267, 556] on div "Team Program Role 1 Member Reviewer Manager Limited Manager Super Admin Account…" at bounding box center [186, 462] width 230 height 329
click at [174, 458] on label "Manager Limited" at bounding box center [134, 458] width 80 height 14
click at [139, 428] on label "Reviewer" at bounding box center [117, 433] width 44 height 14
click at [146, 542] on p "Admin tasks" at bounding box center [115, 535] width 64 height 17
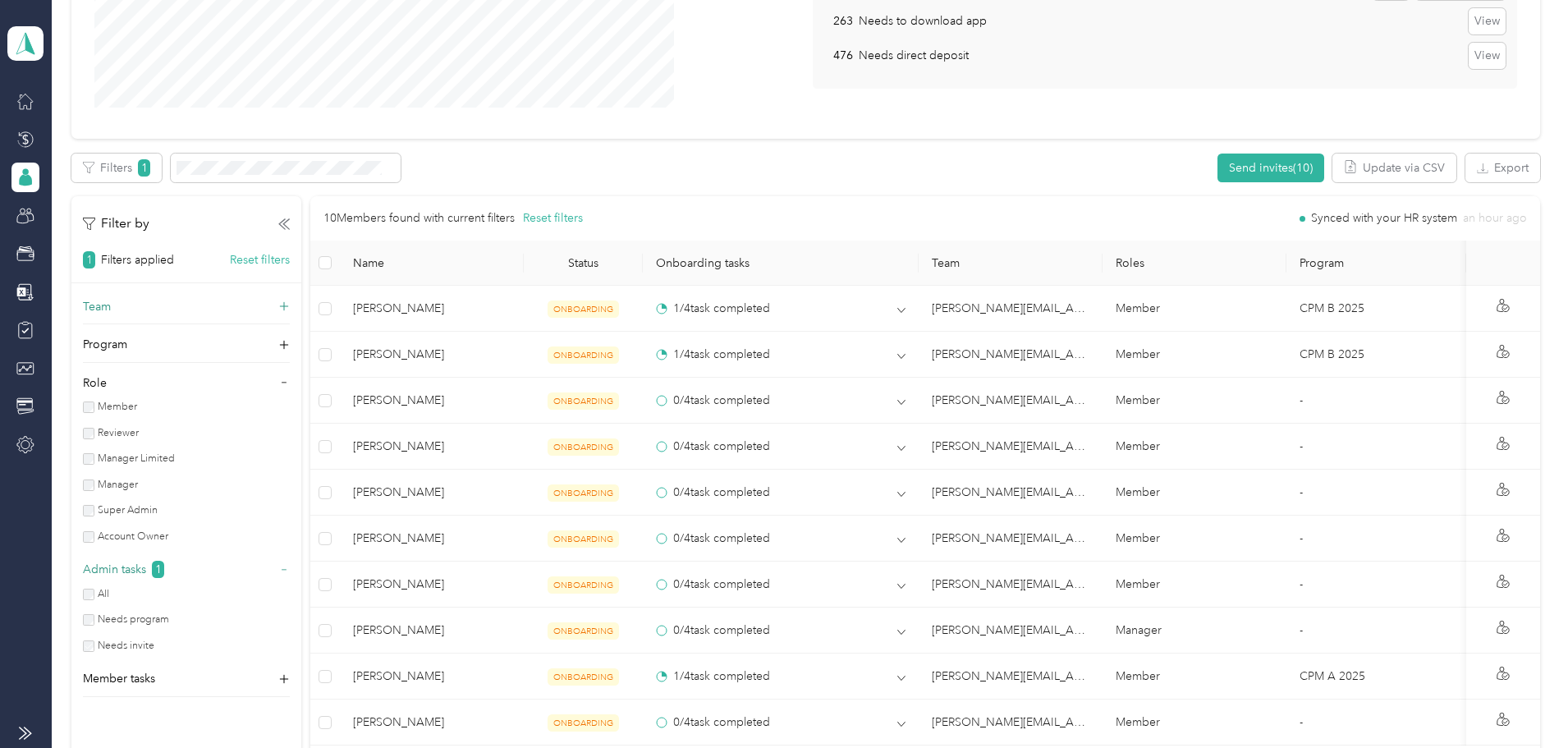
click at [213, 585] on div "Admin tasks 1 All Needs program Needs invite" at bounding box center [186, 609] width 207 height 97
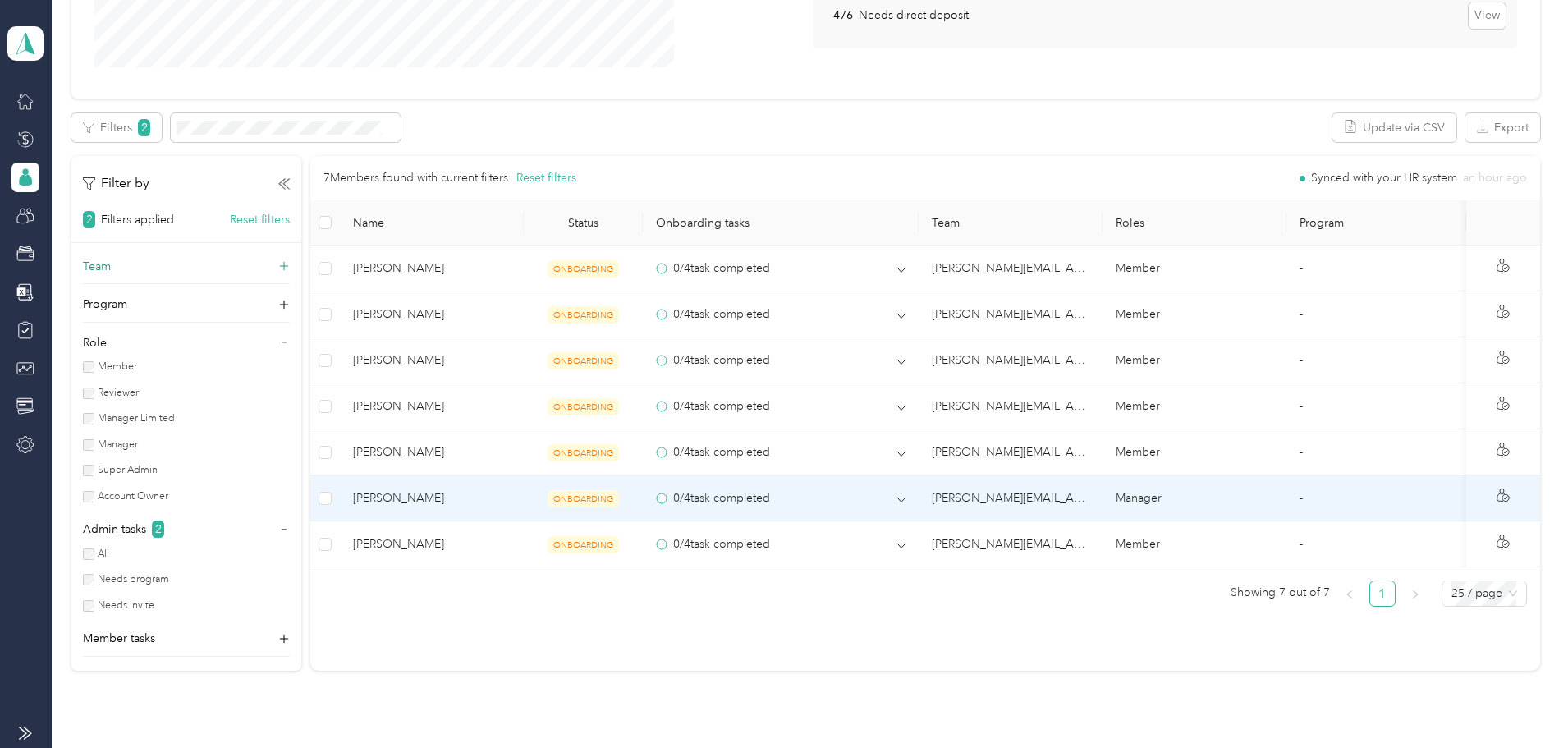
scroll to position [329, 0]
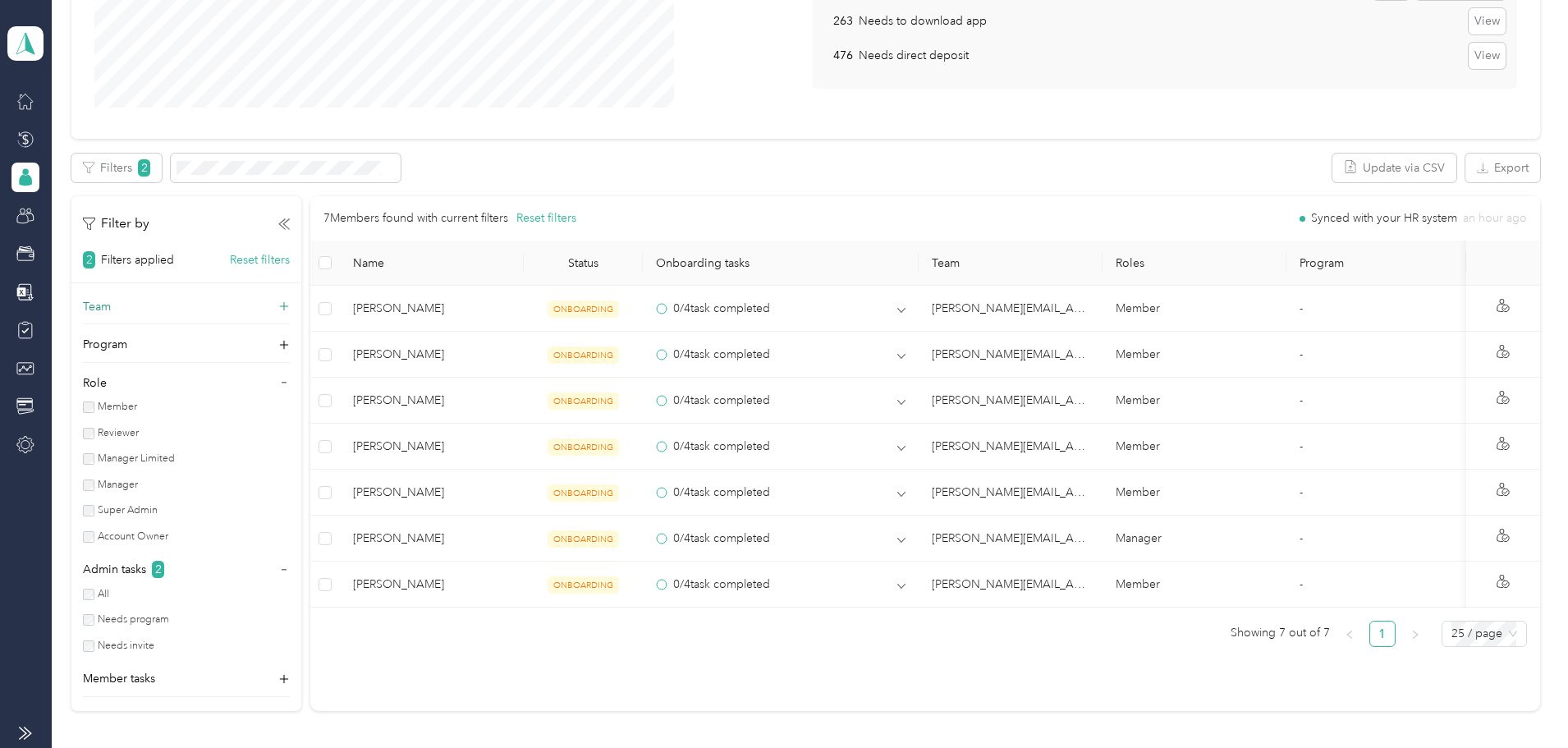
click at [214, 604] on div "All Needs program Needs invite" at bounding box center [186, 623] width 207 height 72
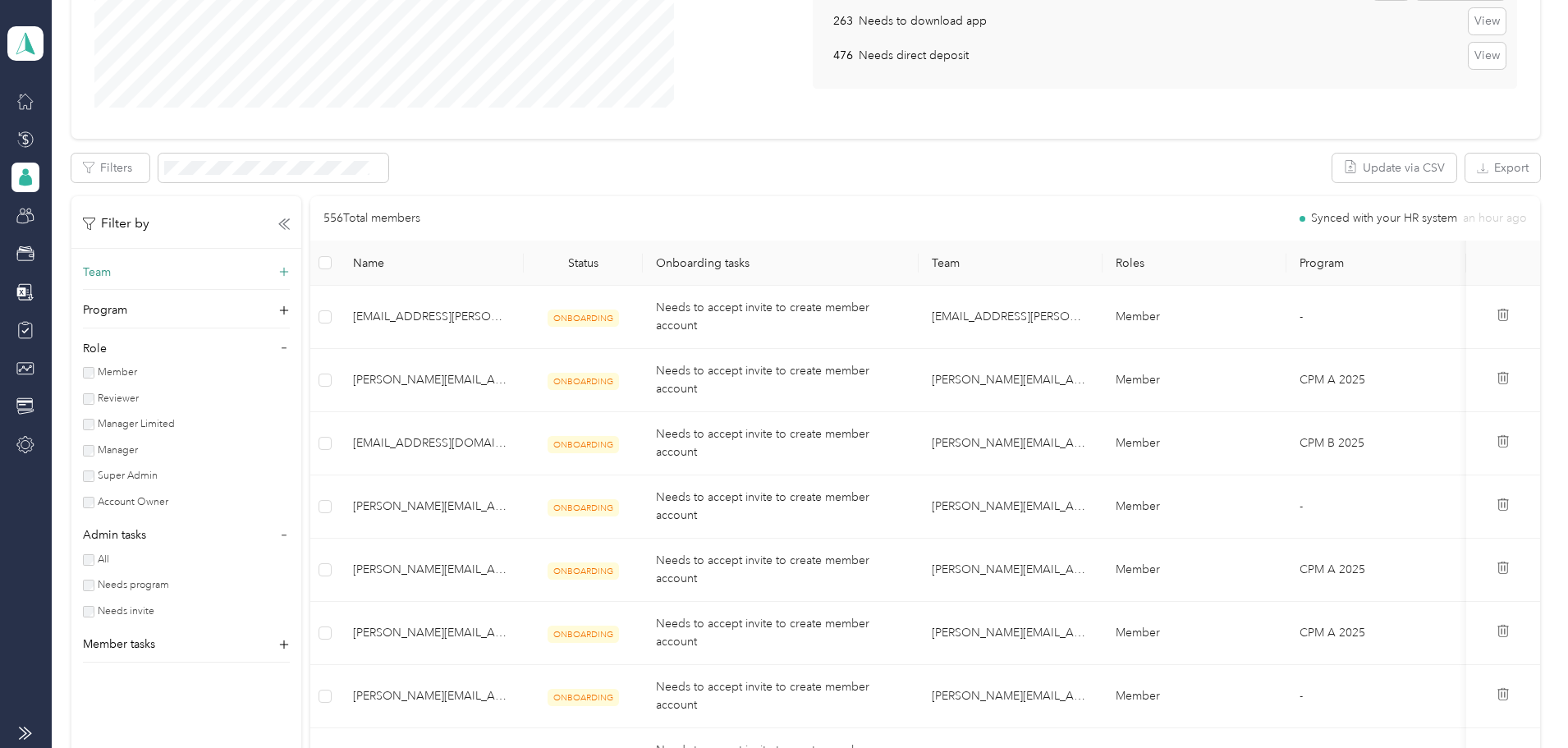
click at [213, 596] on div "All Needs program Needs invite" at bounding box center [186, 588] width 207 height 72
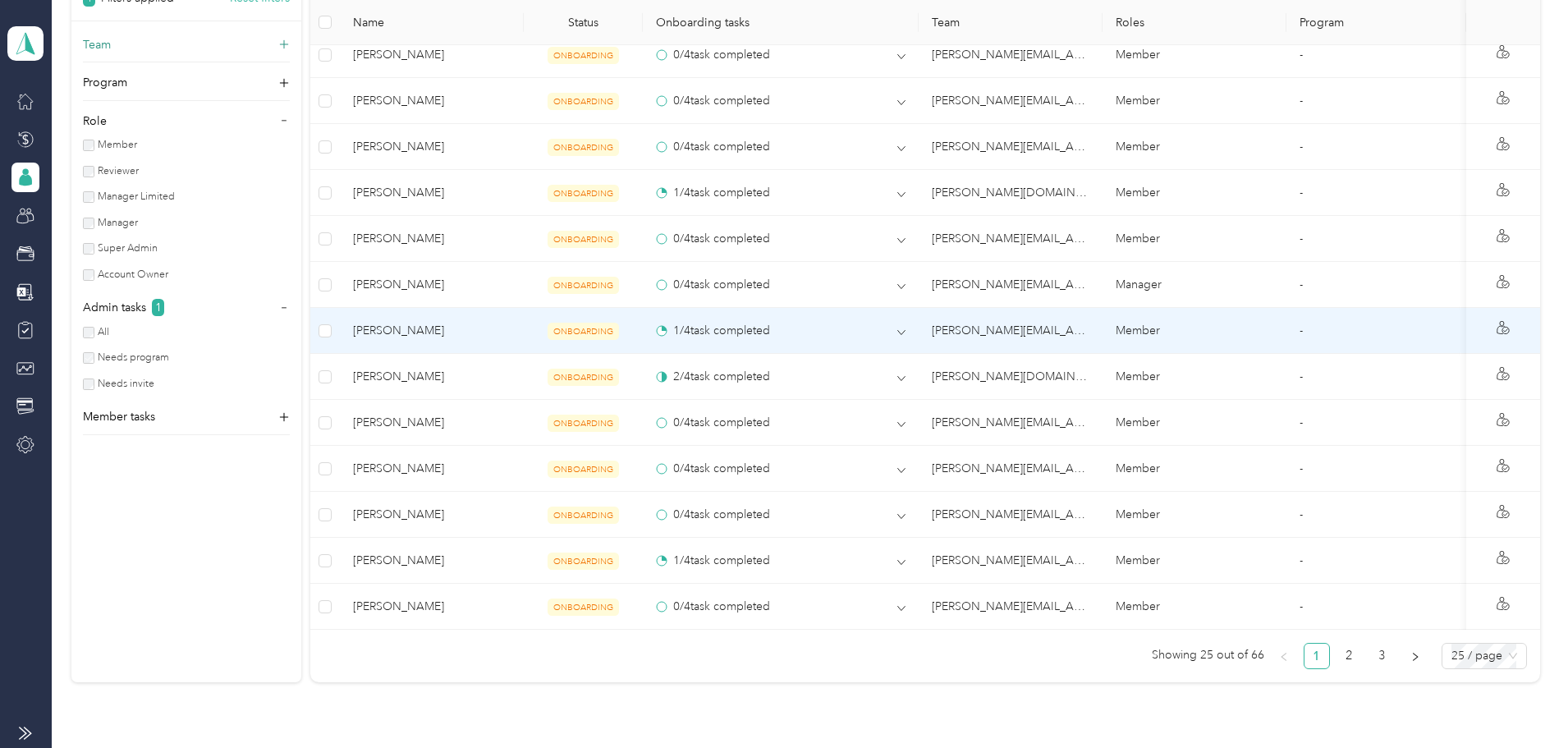
scroll to position [1150, 0]
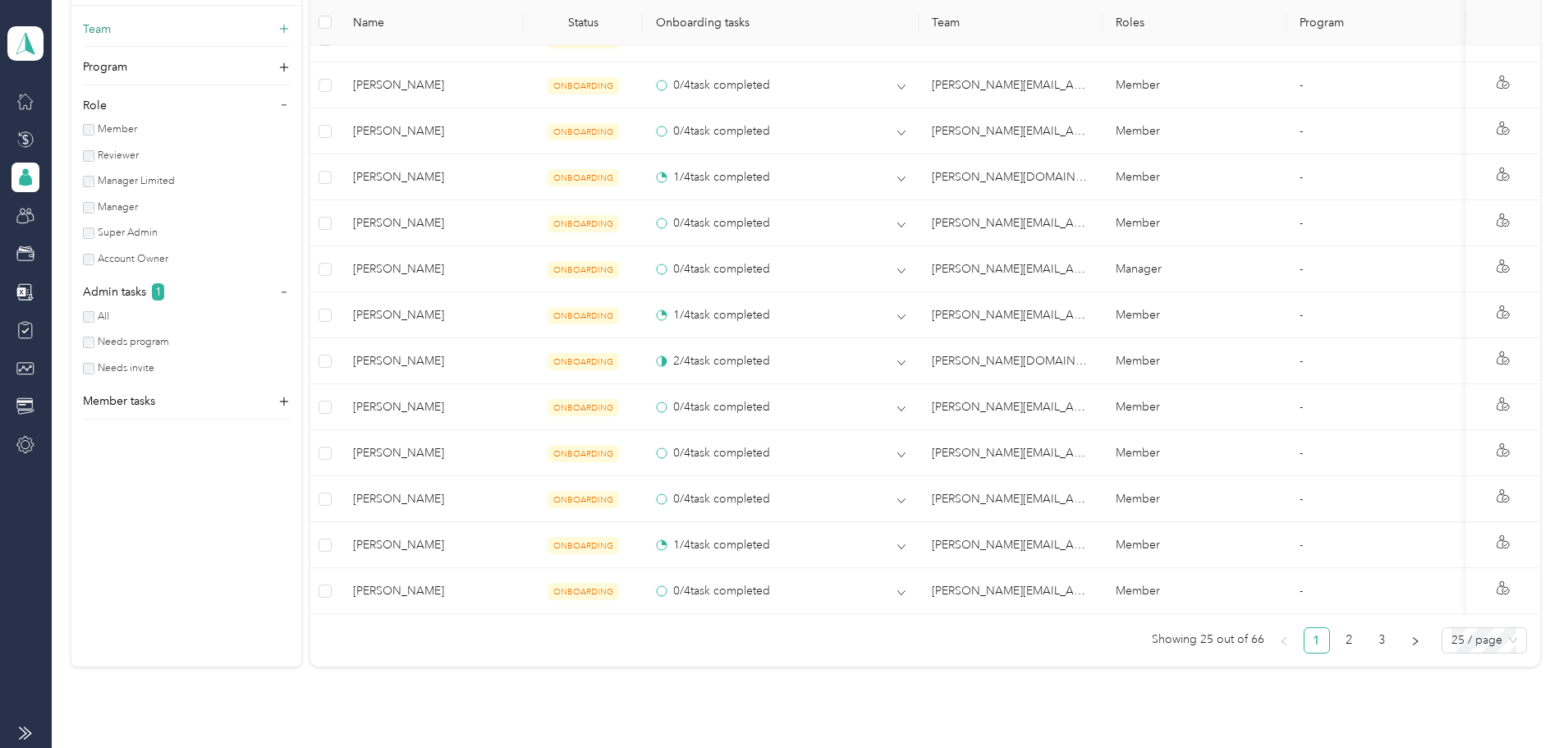
click at [1209, 650] on ul "Showing 25 out of 66 1 2 3 25 / page" at bounding box center [918, 640] width 1216 height 26
click at [1338, 653] on link "2" at bounding box center [1350, 641] width 25 height 25
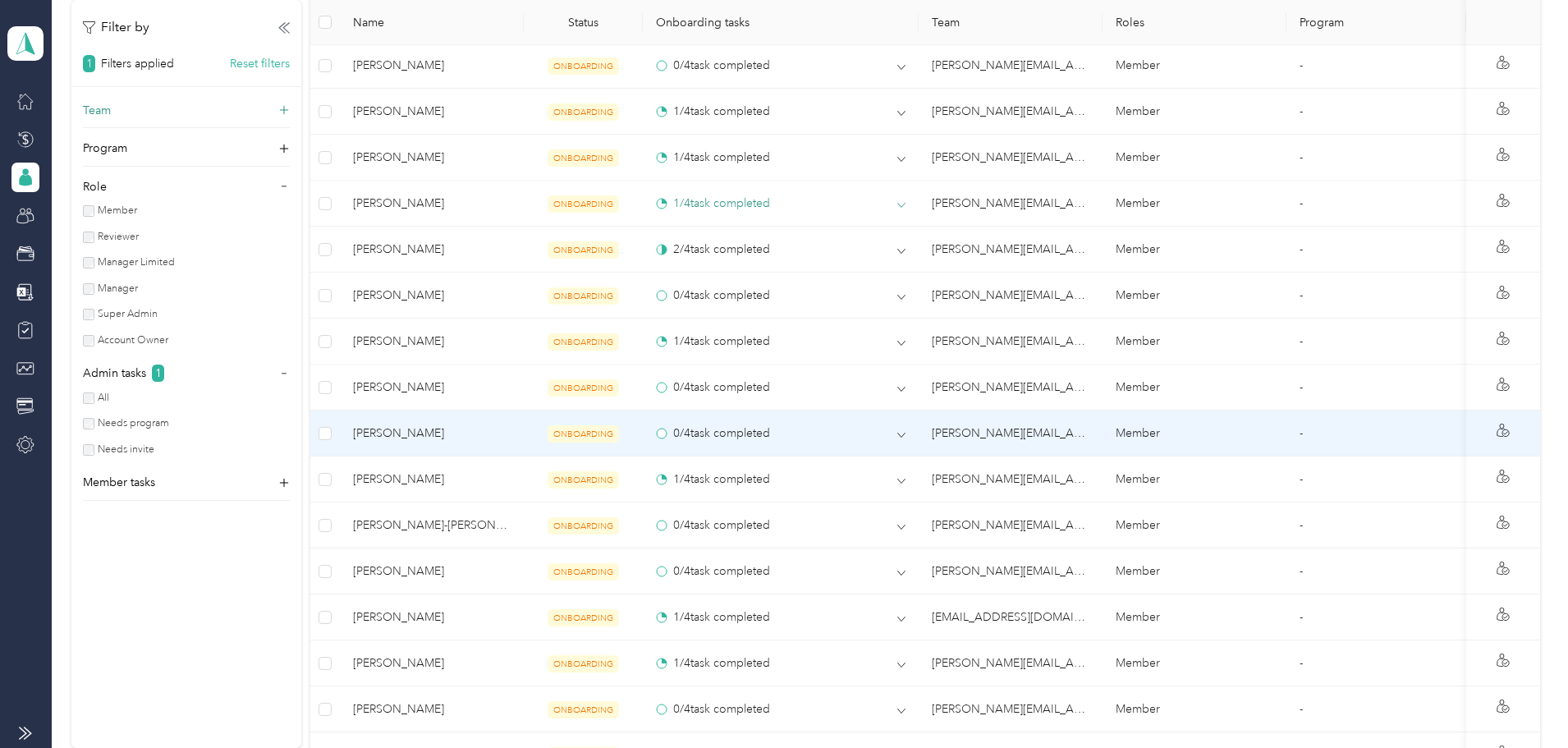
scroll to position [1067, 0]
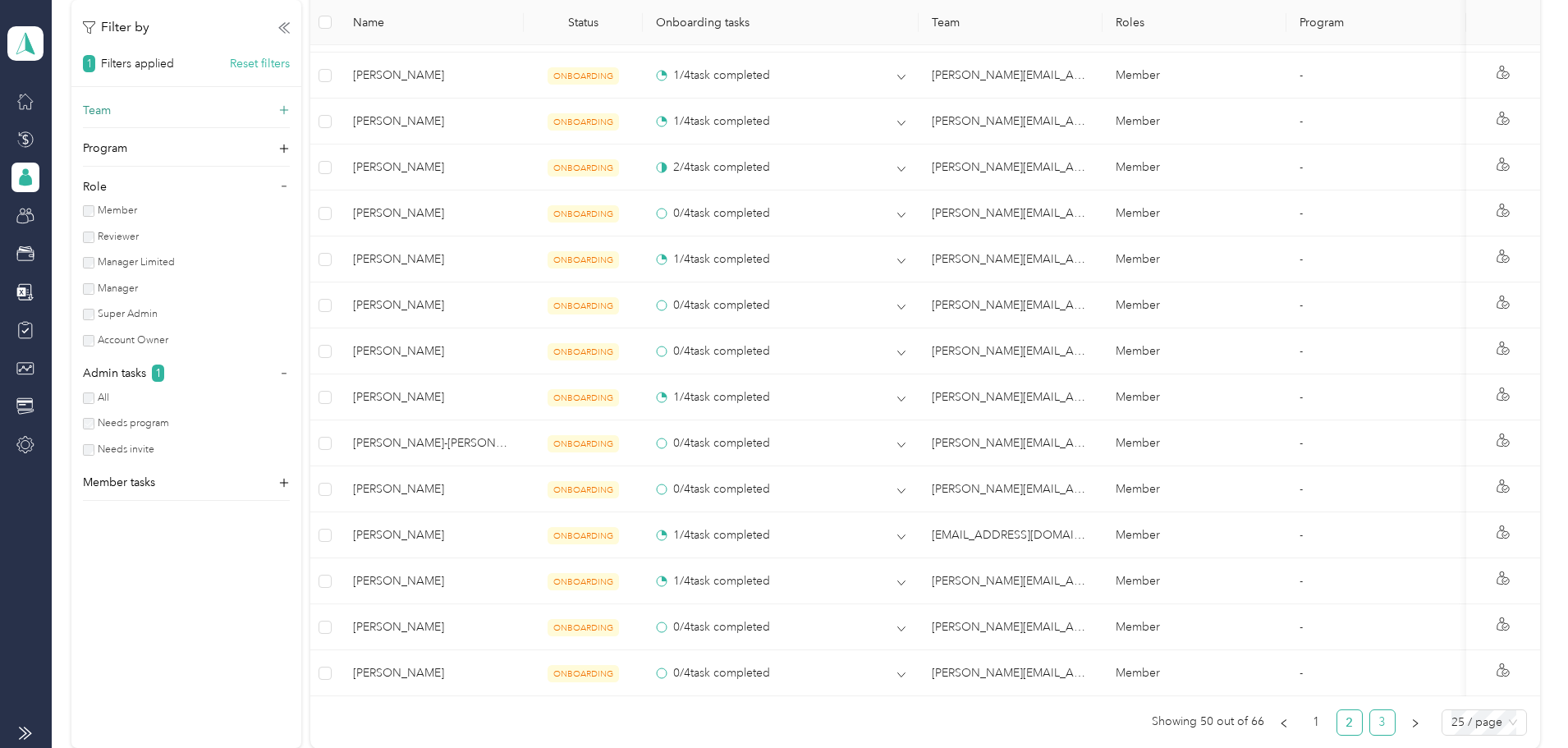
click at [1370, 732] on link "3" at bounding box center [1383, 723] width 25 height 25
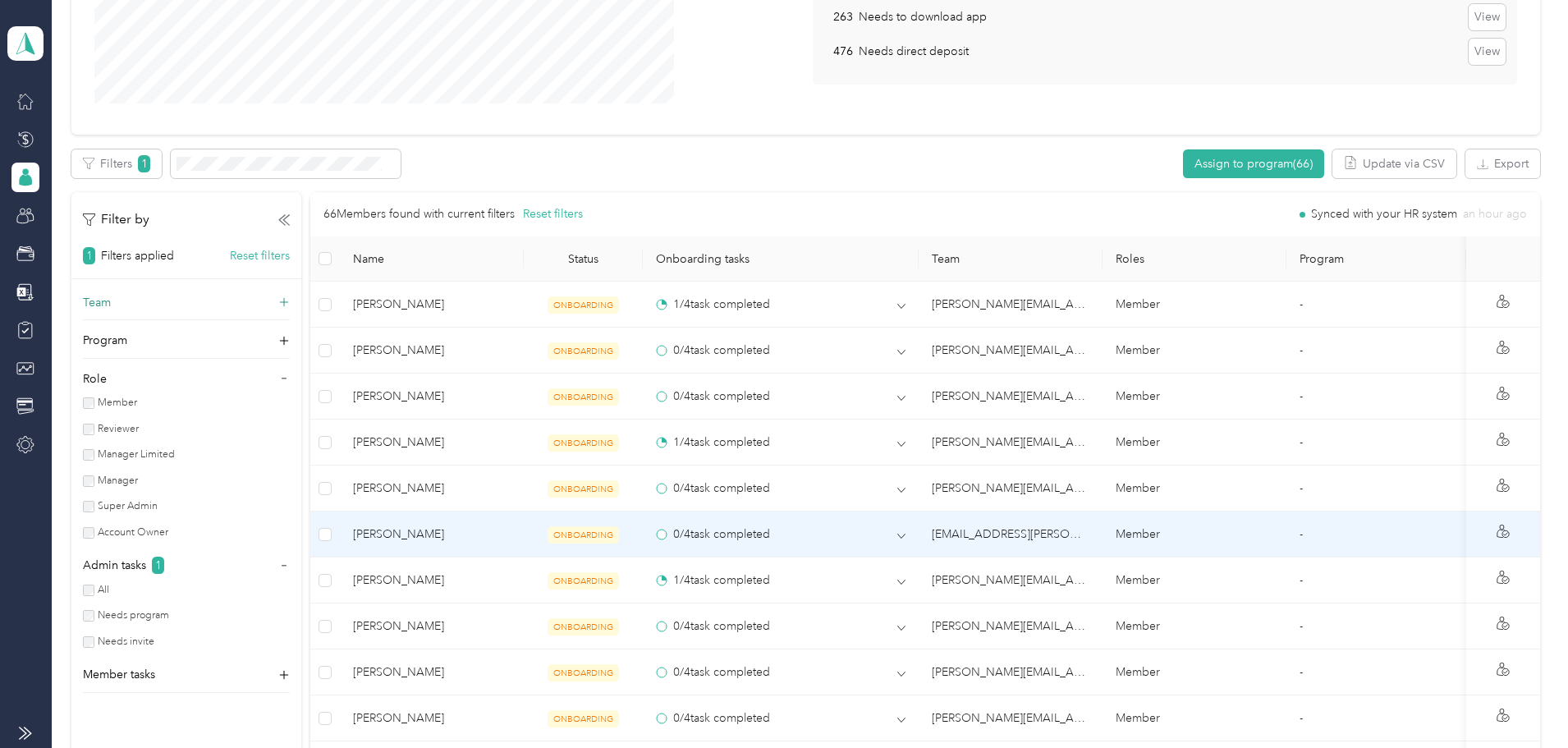
scroll to position [276, 0]
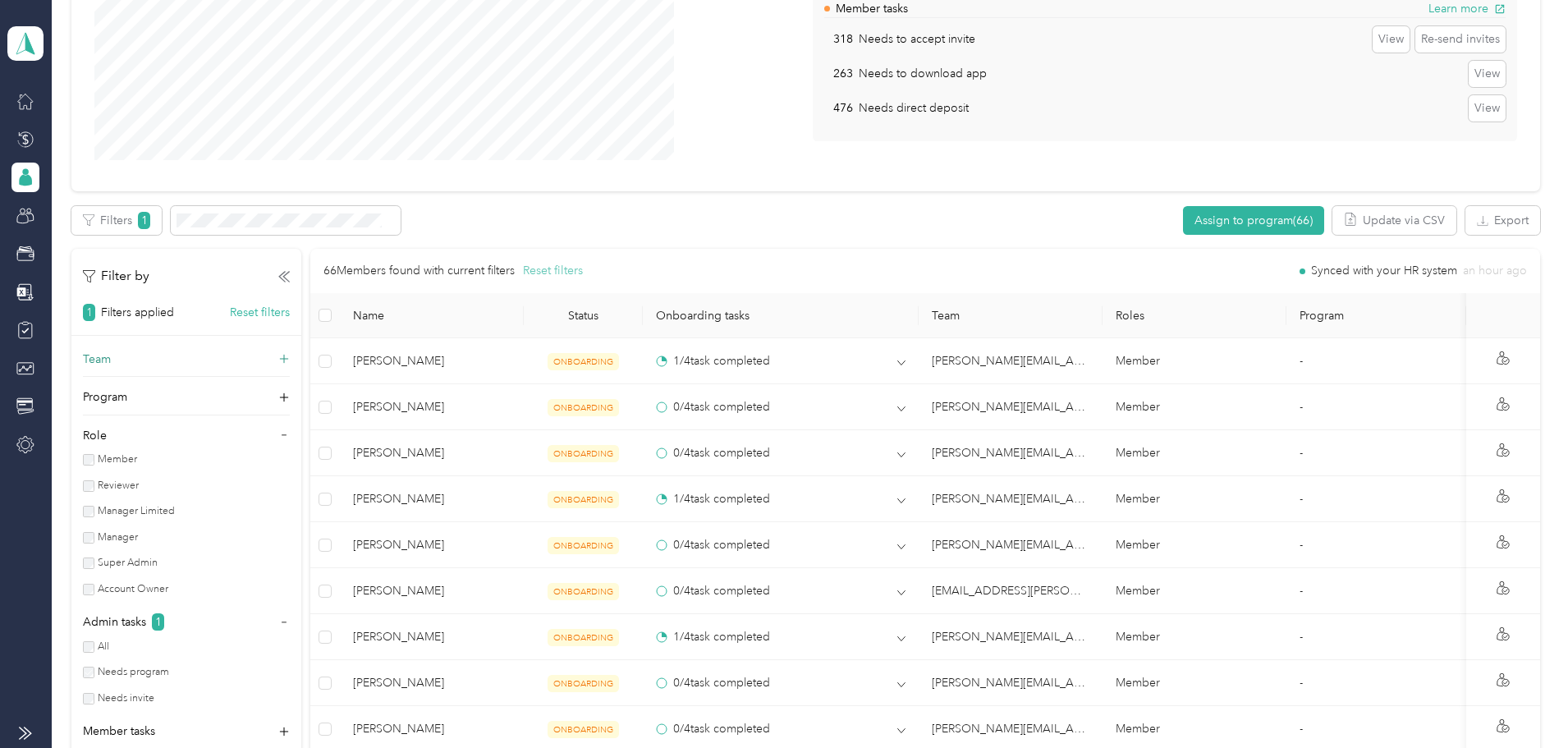
click at [583, 269] on button "Reset filters" at bounding box center [553, 271] width 60 height 18
